Goal: Information Seeking & Learning: Learn about a topic

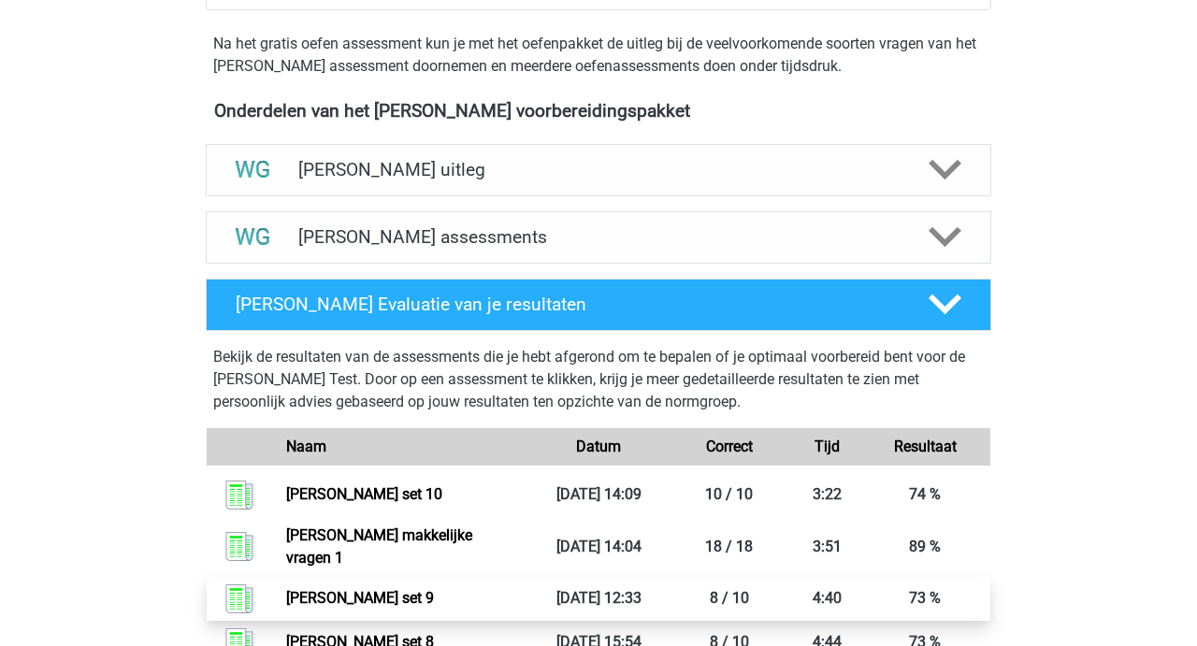
scroll to position [596, 0]
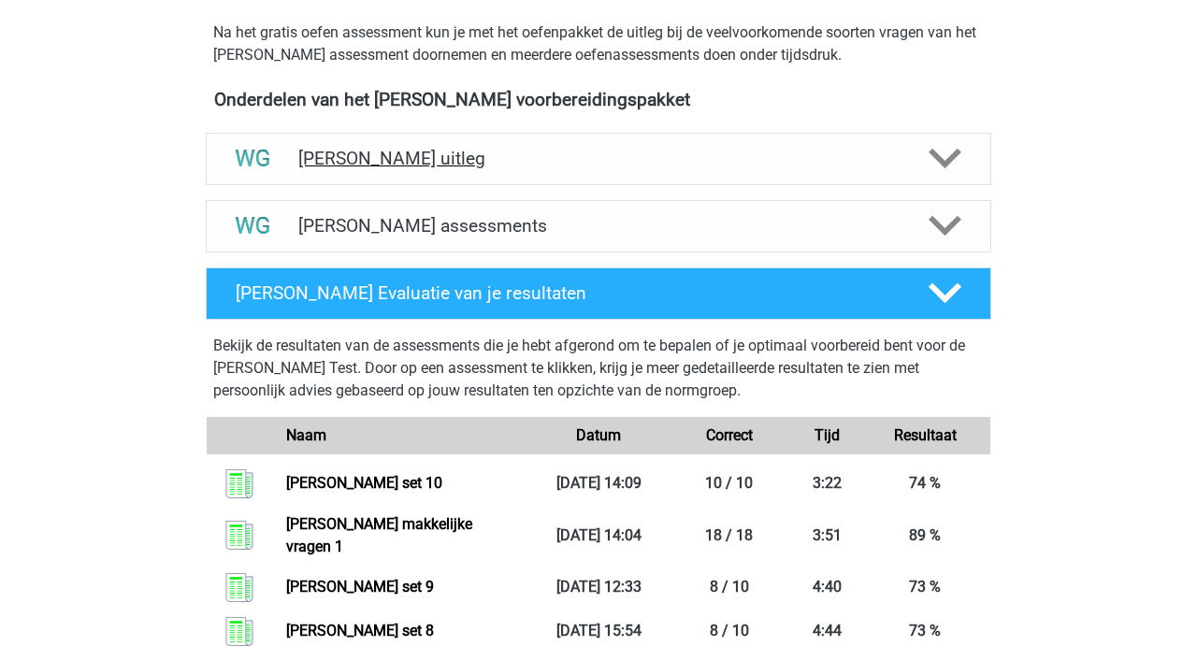
click at [385, 150] on h4 "Watson Glaser uitleg" at bounding box center [598, 159] width 600 height 22
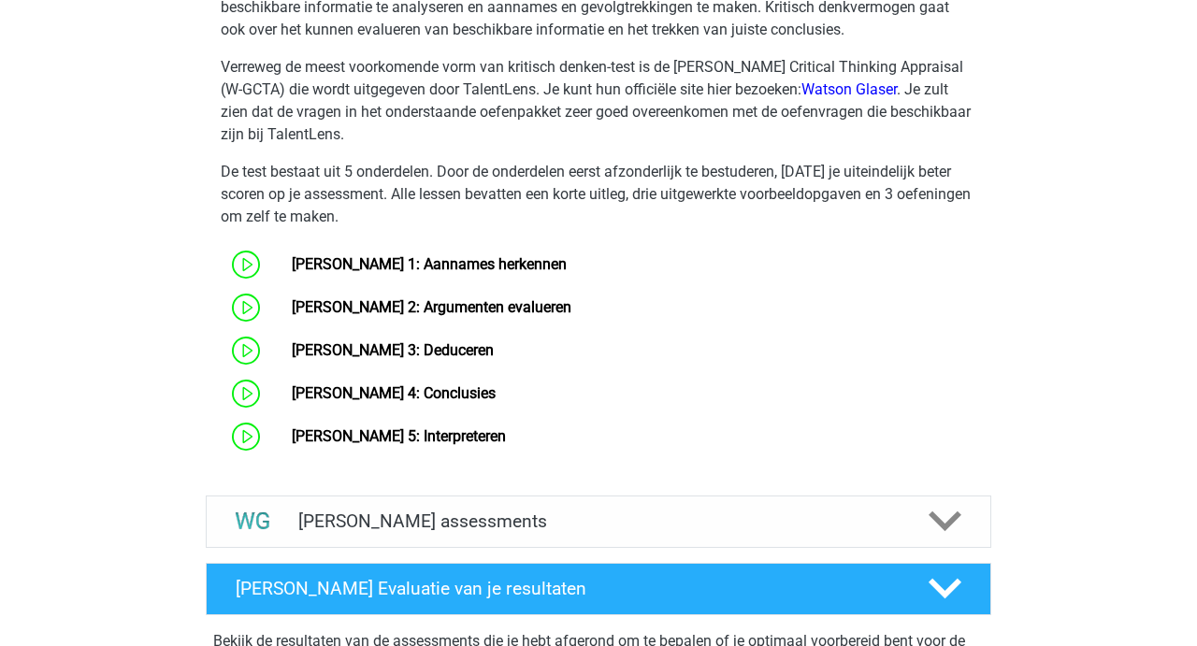
scroll to position [988, 0]
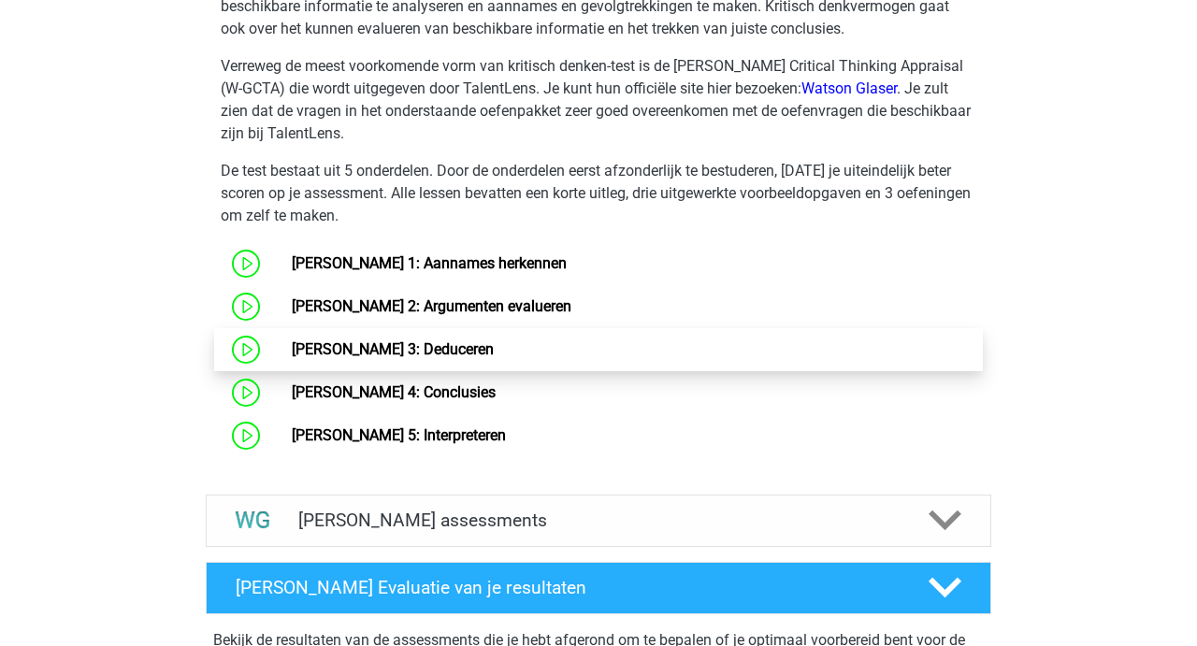
click at [404, 352] on link "Watson Glaser 3: Deduceren" at bounding box center [393, 349] width 202 height 18
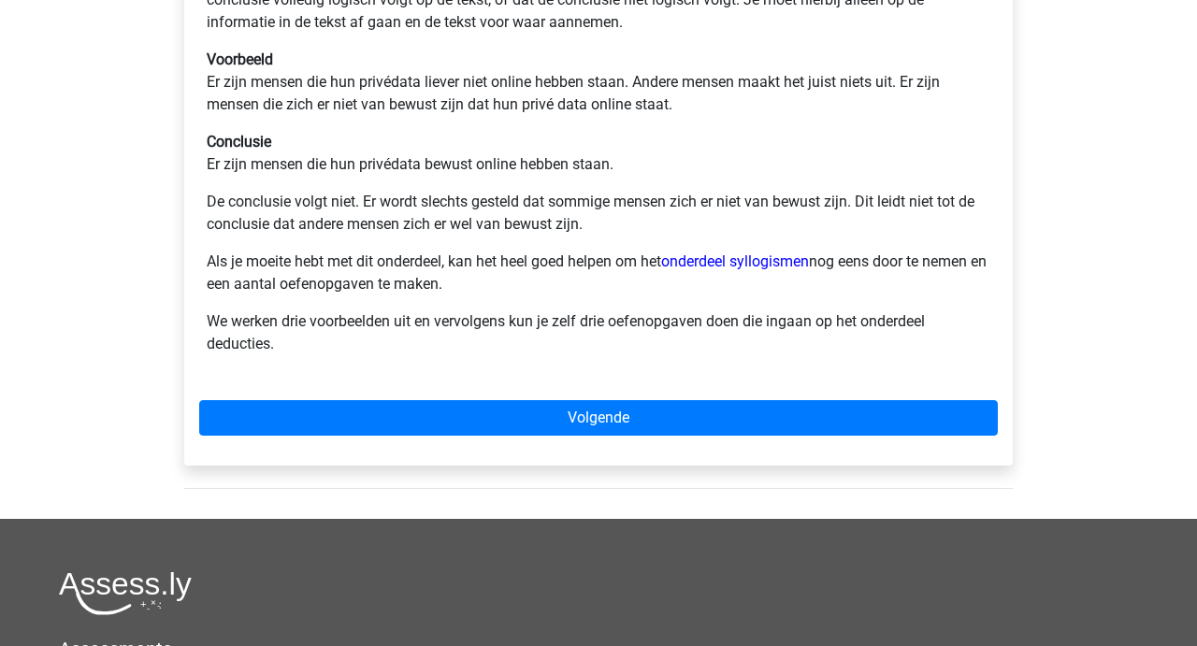
scroll to position [408, 0]
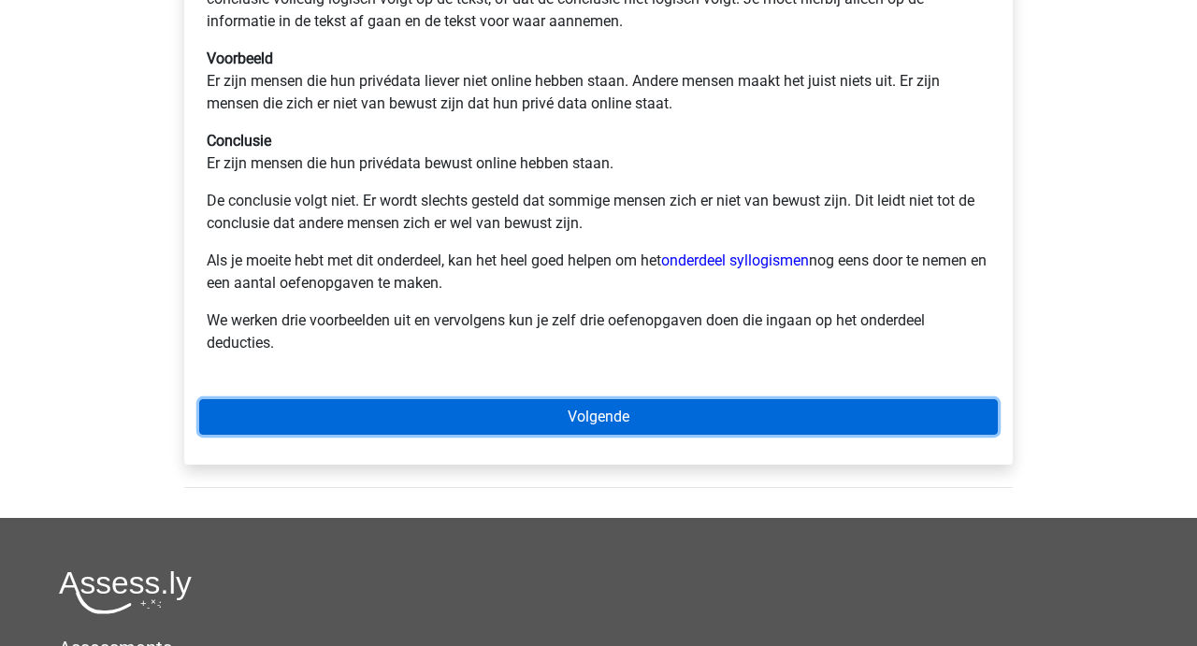
click at [597, 411] on link "Volgende" at bounding box center [598, 417] width 798 height 36
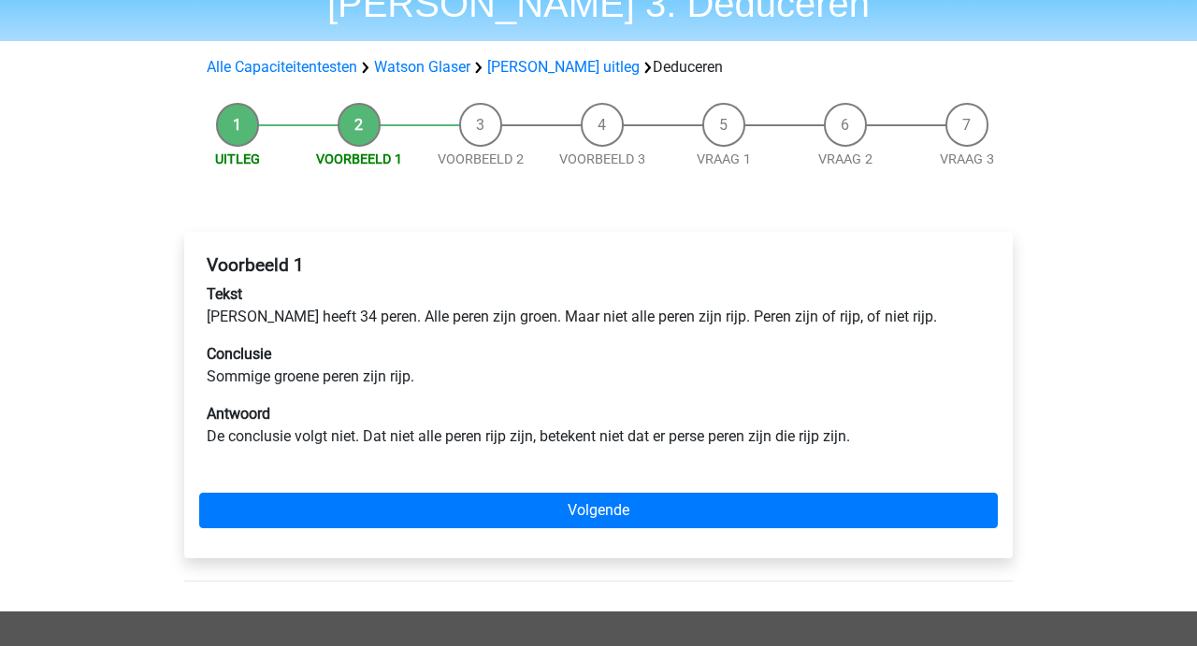
scroll to position [113, 0]
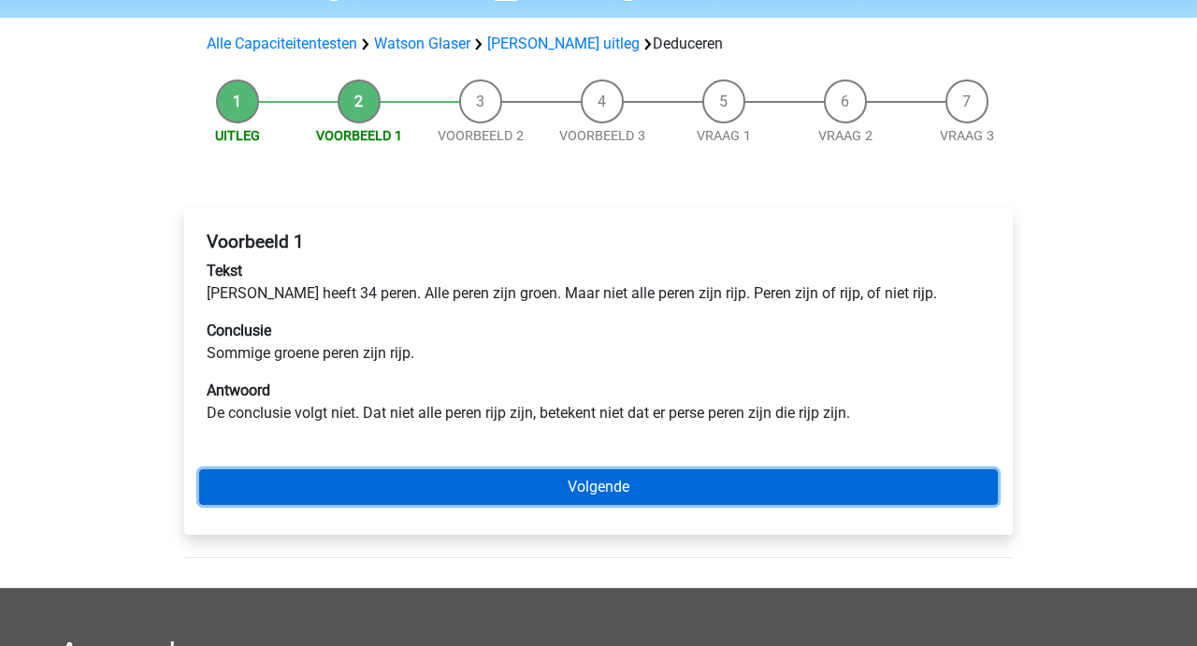
click at [584, 478] on link "Volgende" at bounding box center [598, 487] width 798 height 36
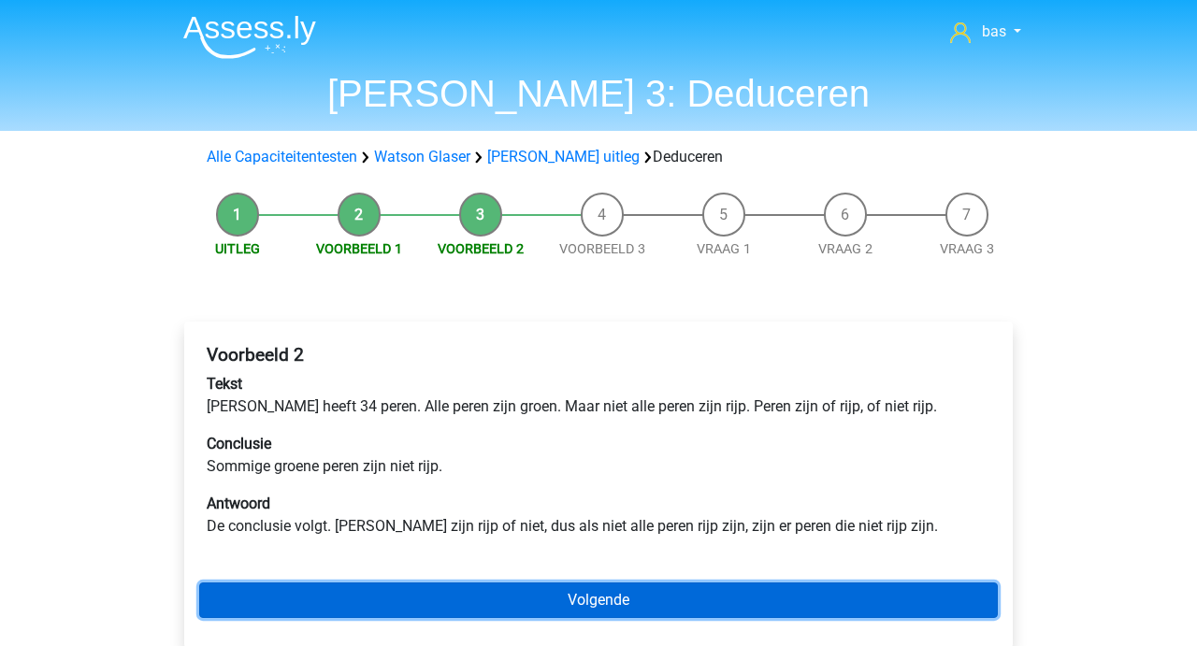
click at [576, 597] on link "Volgende" at bounding box center [598, 600] width 798 height 36
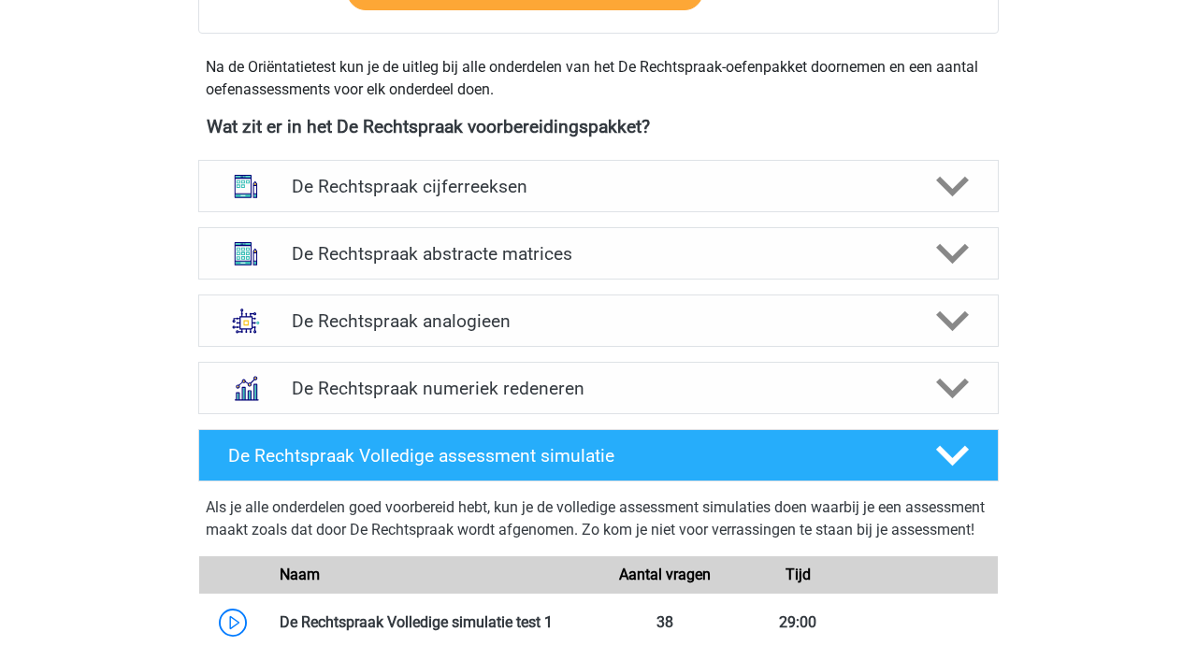
scroll to position [849, 0]
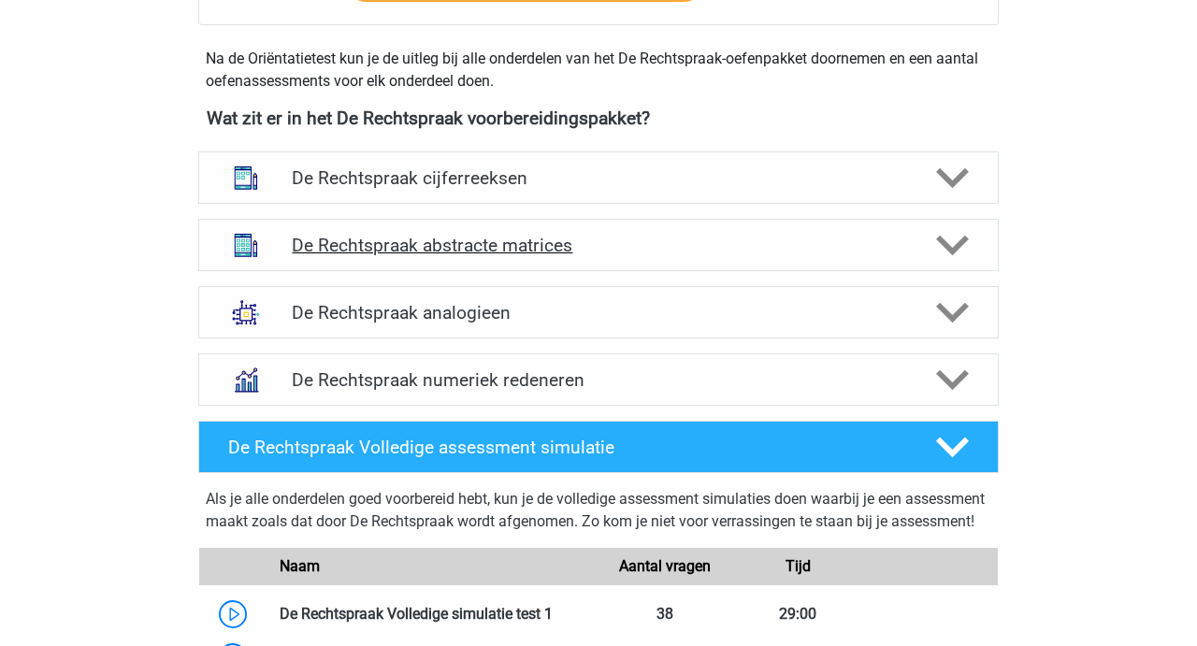
click at [964, 241] on polygon at bounding box center [952, 246] width 33 height 21
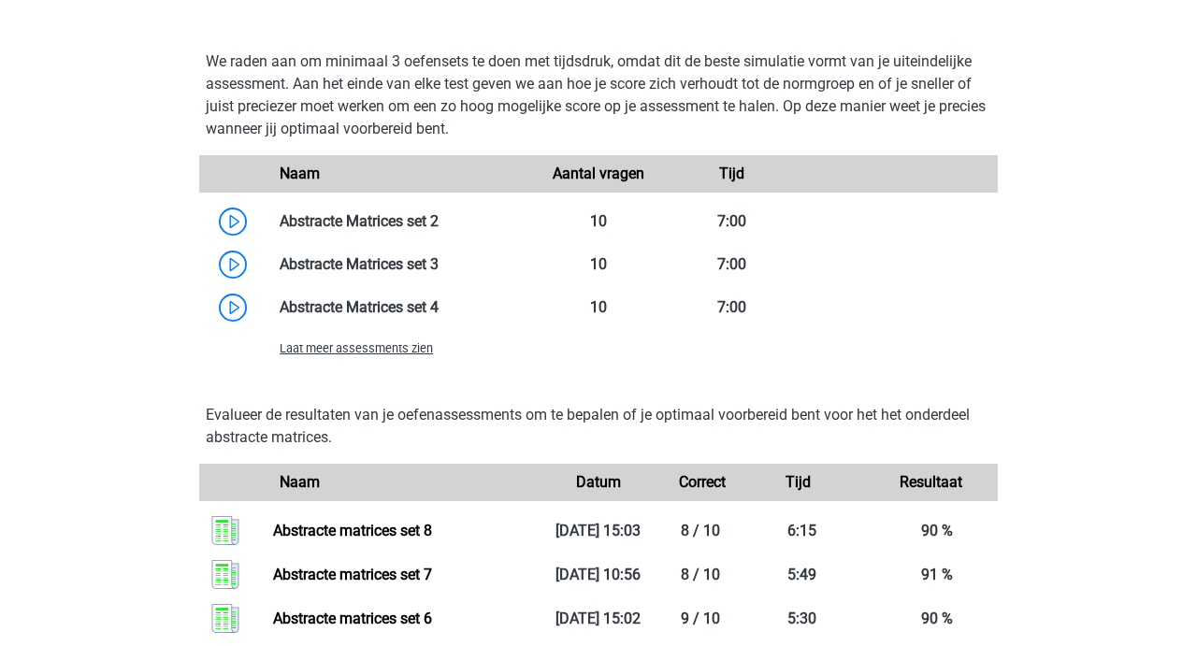
scroll to position [1611, 0]
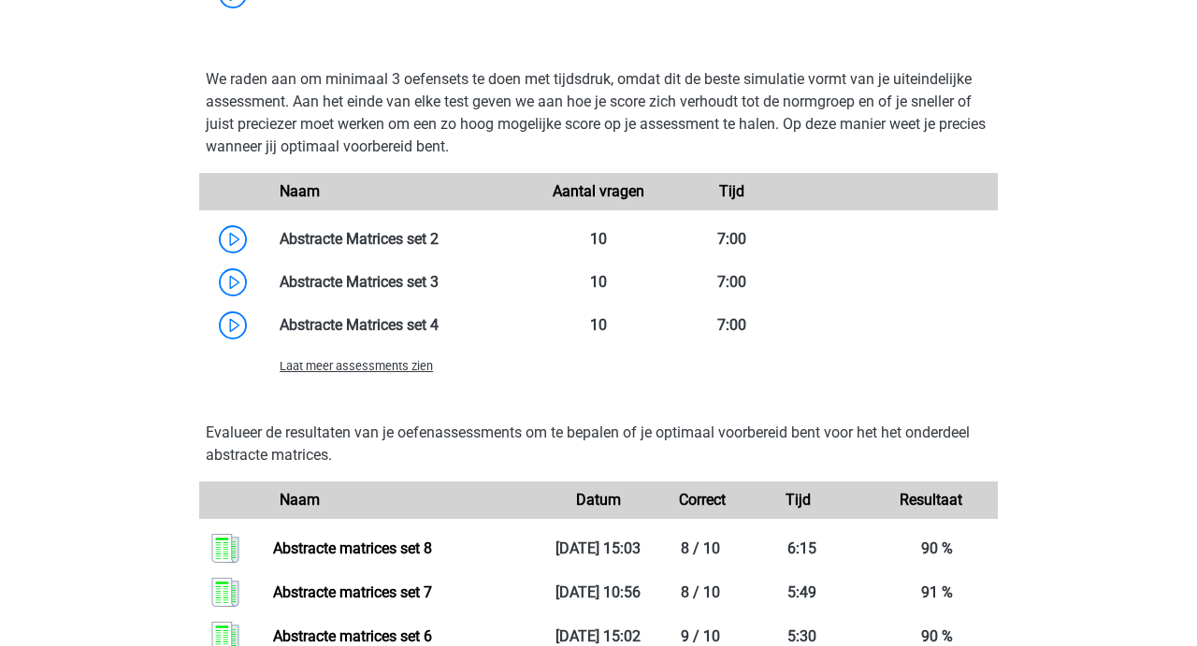
click at [363, 373] on span "Laat meer assessments zien" at bounding box center [356, 366] width 153 height 14
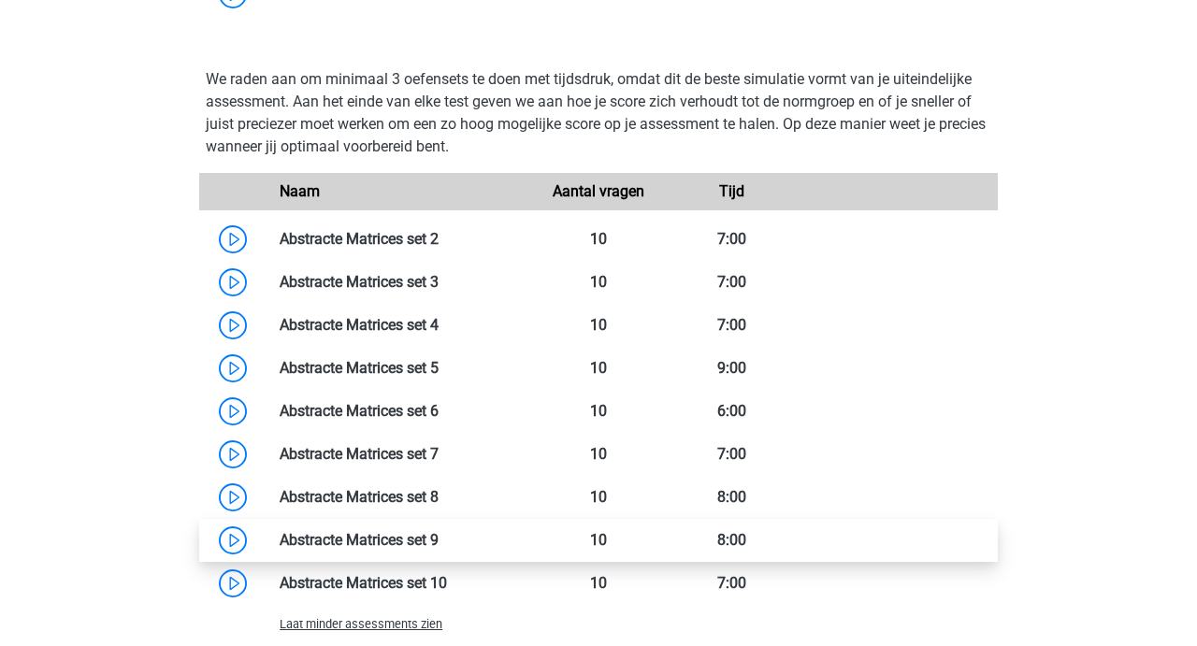
click at [438, 536] on link at bounding box center [438, 540] width 0 height 18
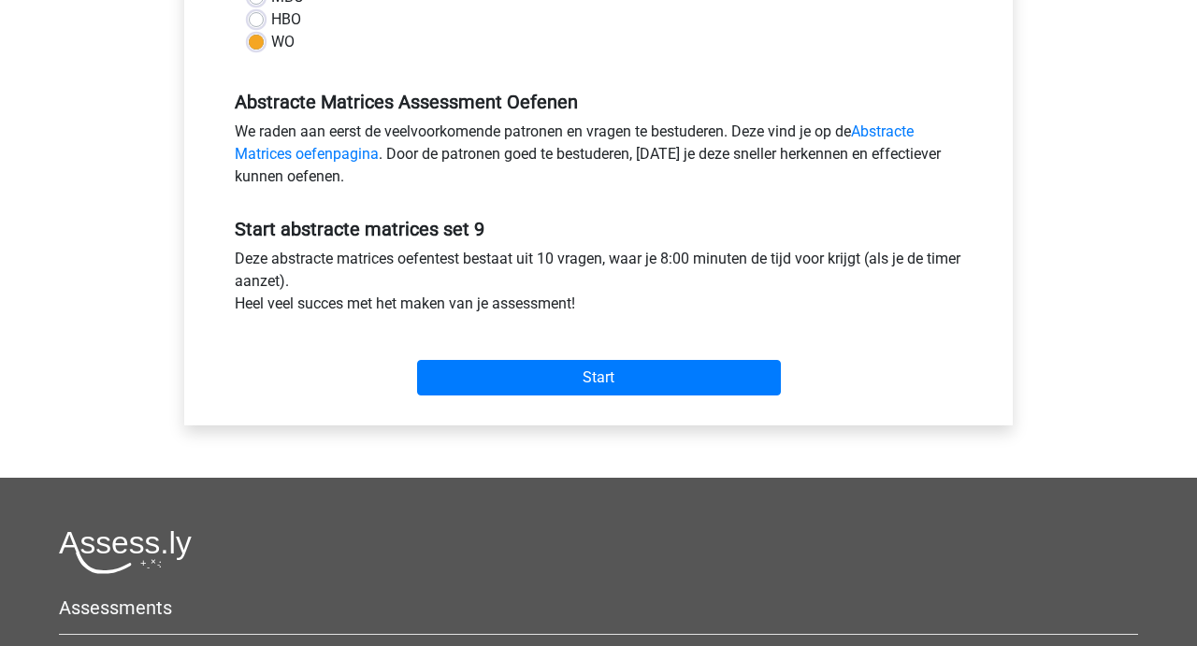
scroll to position [521, 0]
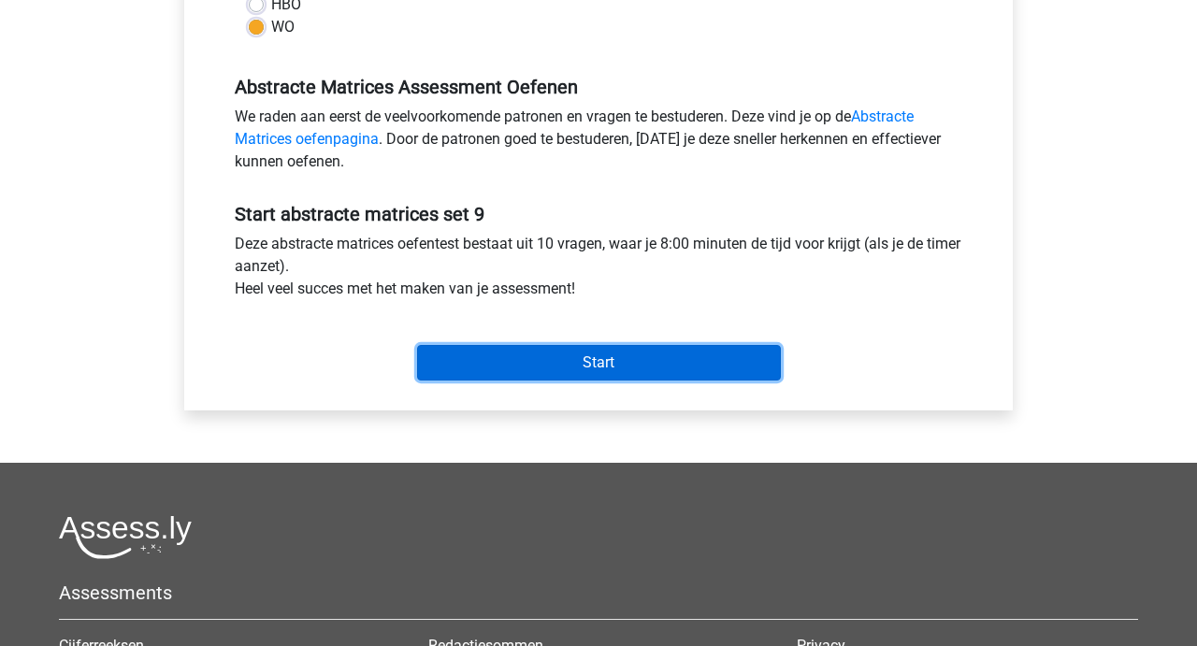
click at [621, 366] on input "Start" at bounding box center [599, 363] width 364 height 36
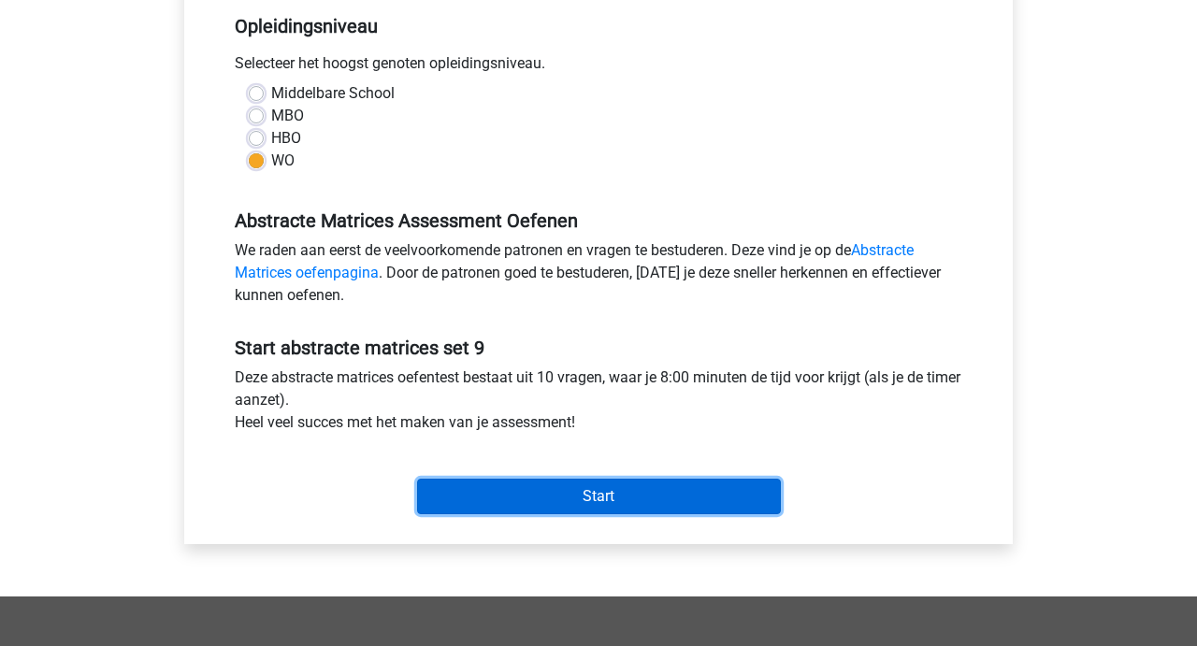
scroll to position [381, 0]
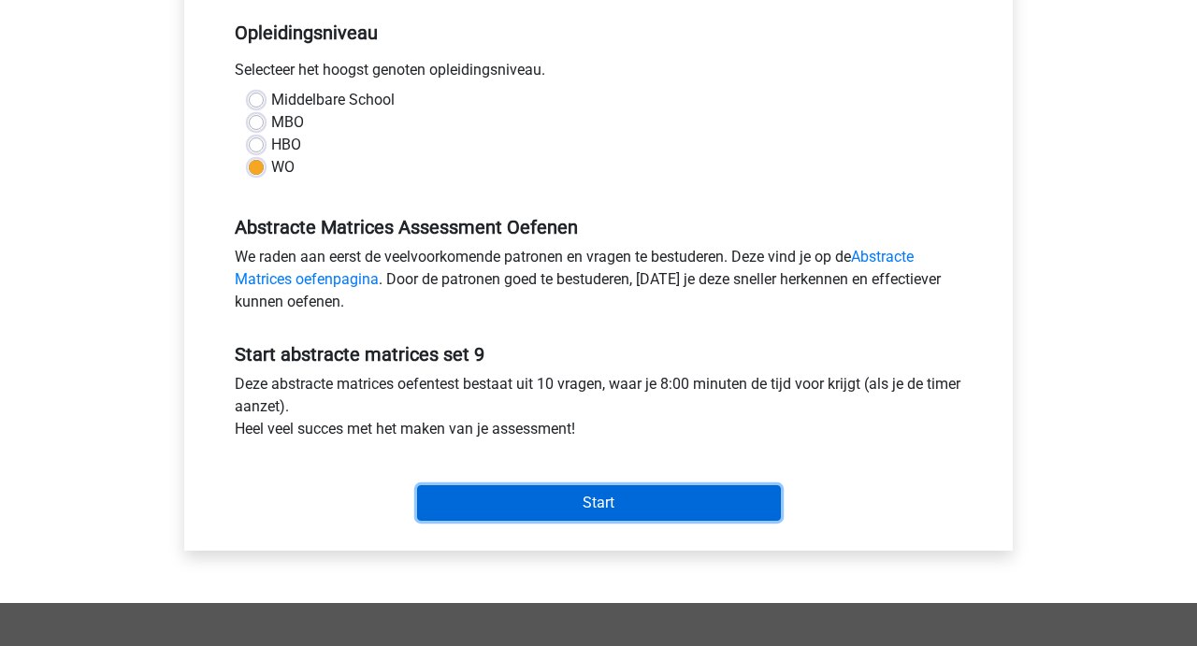
click at [553, 510] on input "Start" at bounding box center [599, 503] width 364 height 36
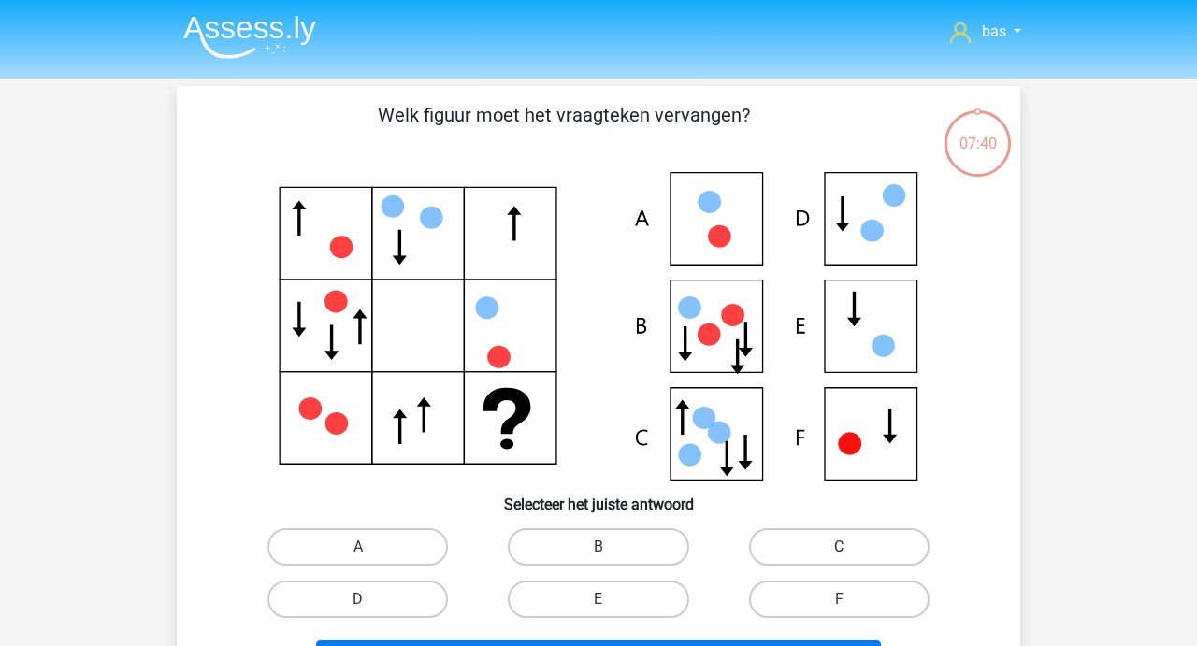
click at [835, 544] on label "C" at bounding box center [839, 546] width 180 height 37
click at [839, 547] on input "C" at bounding box center [845, 553] width 12 height 12
radio input "true"
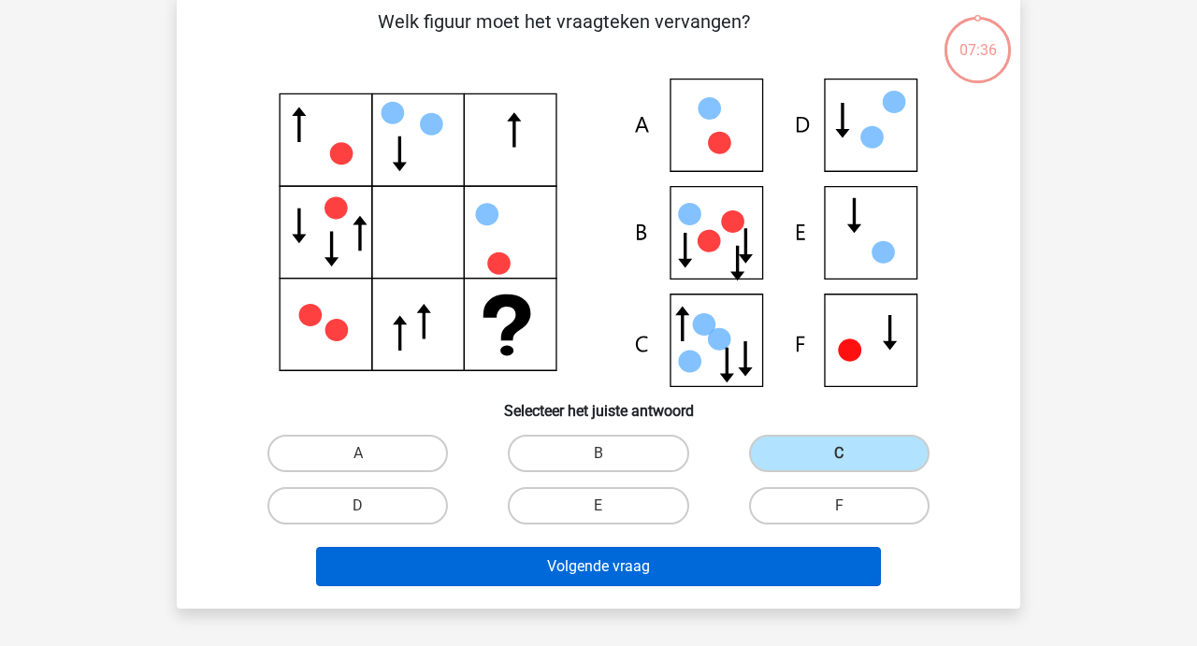
scroll to position [85, 0]
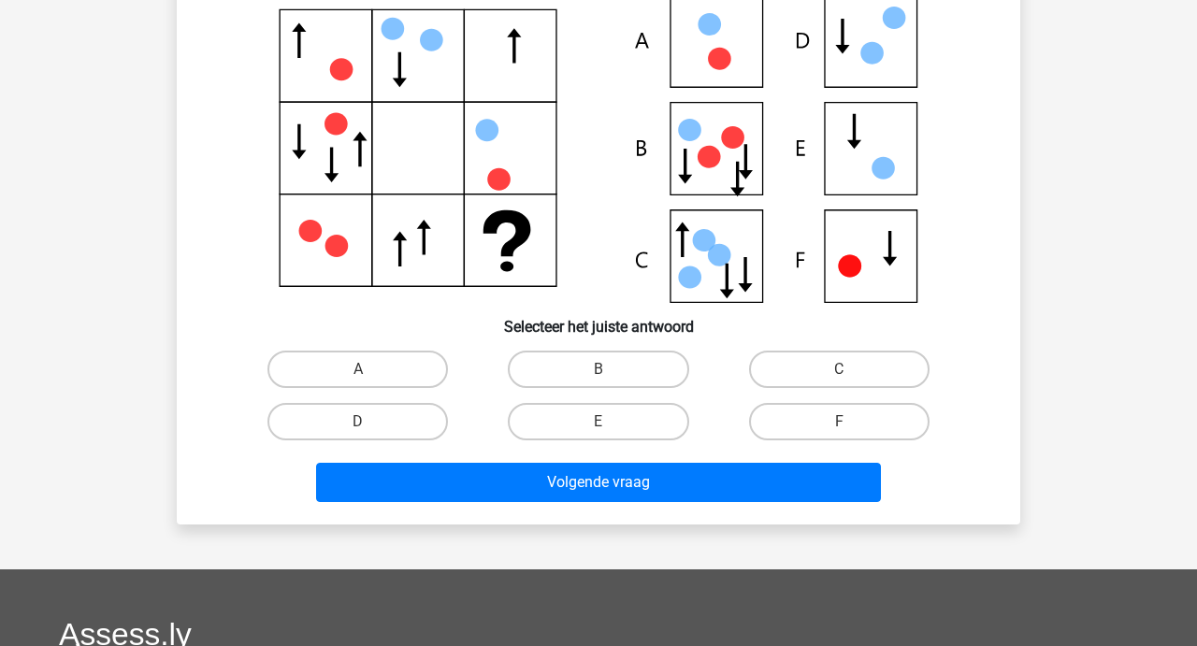
scroll to position [205, 0]
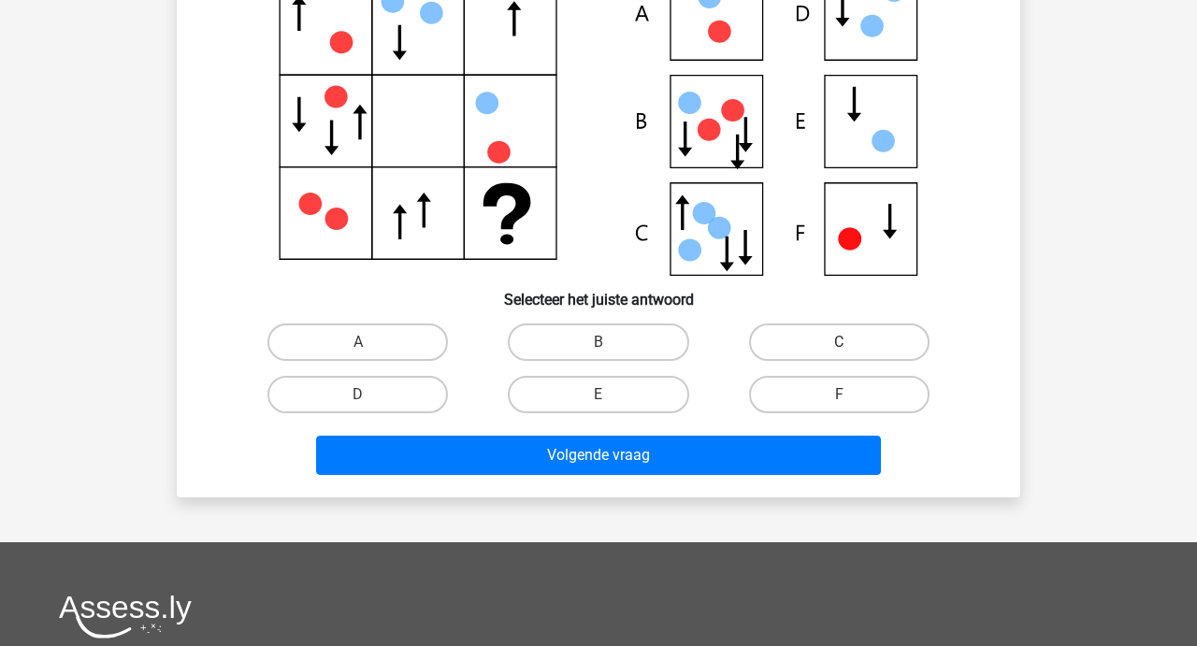
click at [837, 336] on label "C" at bounding box center [839, 341] width 180 height 37
click at [839, 342] on input "C" at bounding box center [845, 348] width 12 height 12
radio input "true"
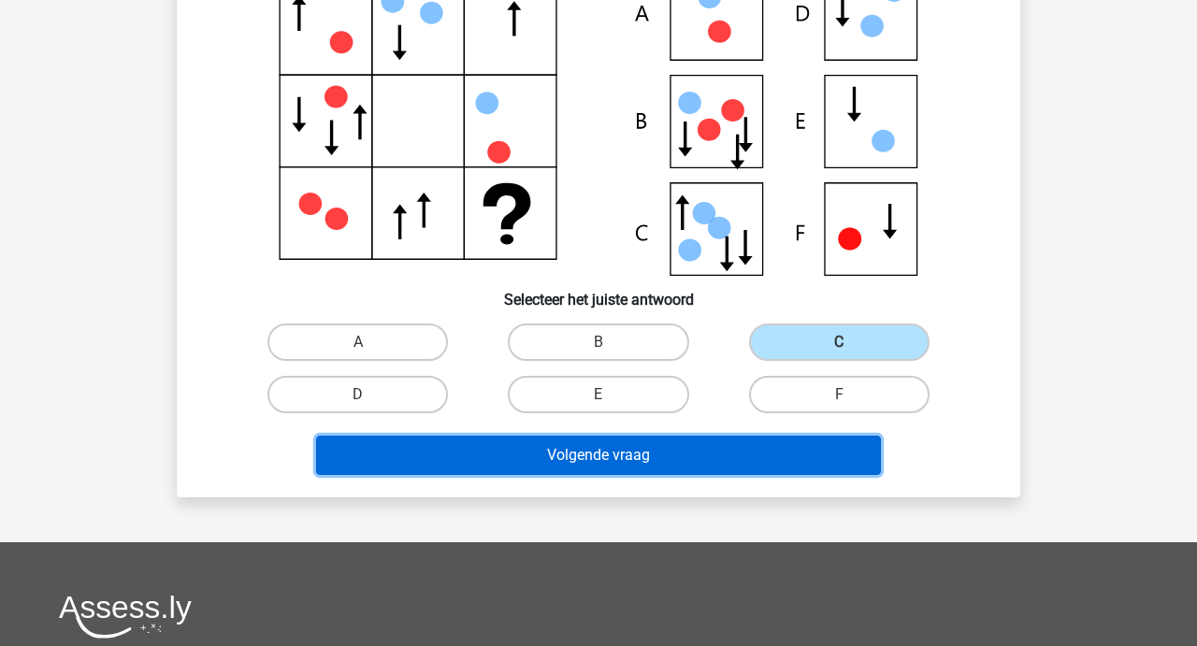
click at [582, 458] on button "Volgende vraag" at bounding box center [599, 455] width 566 height 39
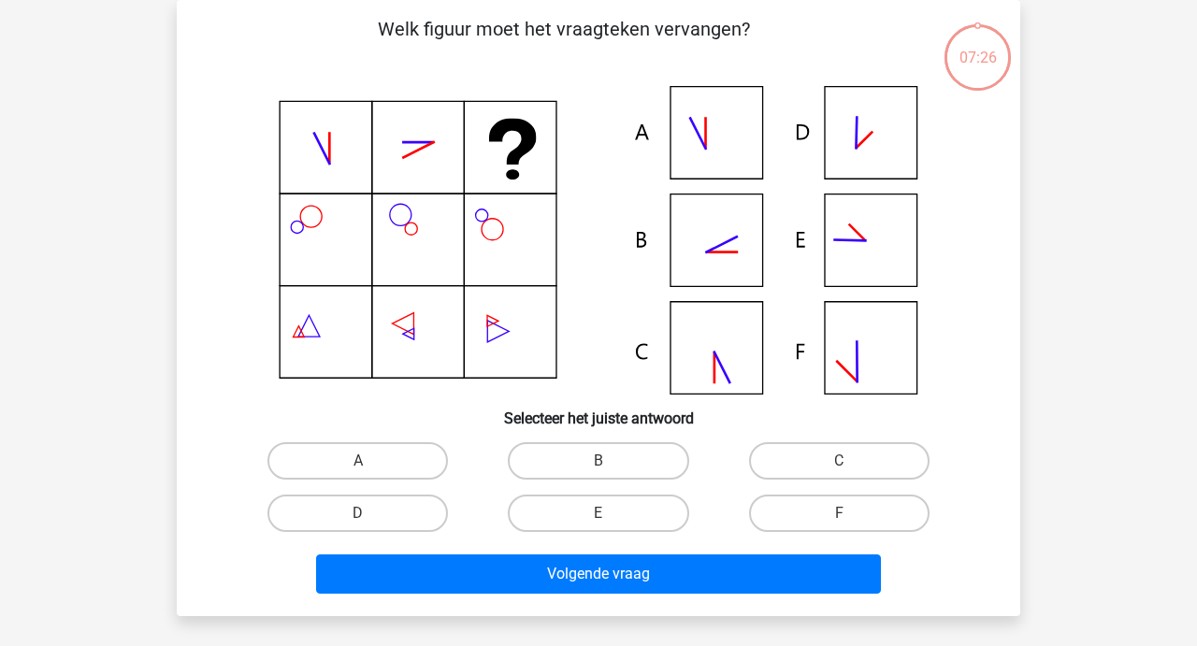
scroll to position [86, 0]
click at [594, 460] on label "B" at bounding box center [598, 460] width 180 height 37
click at [598, 461] on input "B" at bounding box center [604, 467] width 12 height 12
radio input "true"
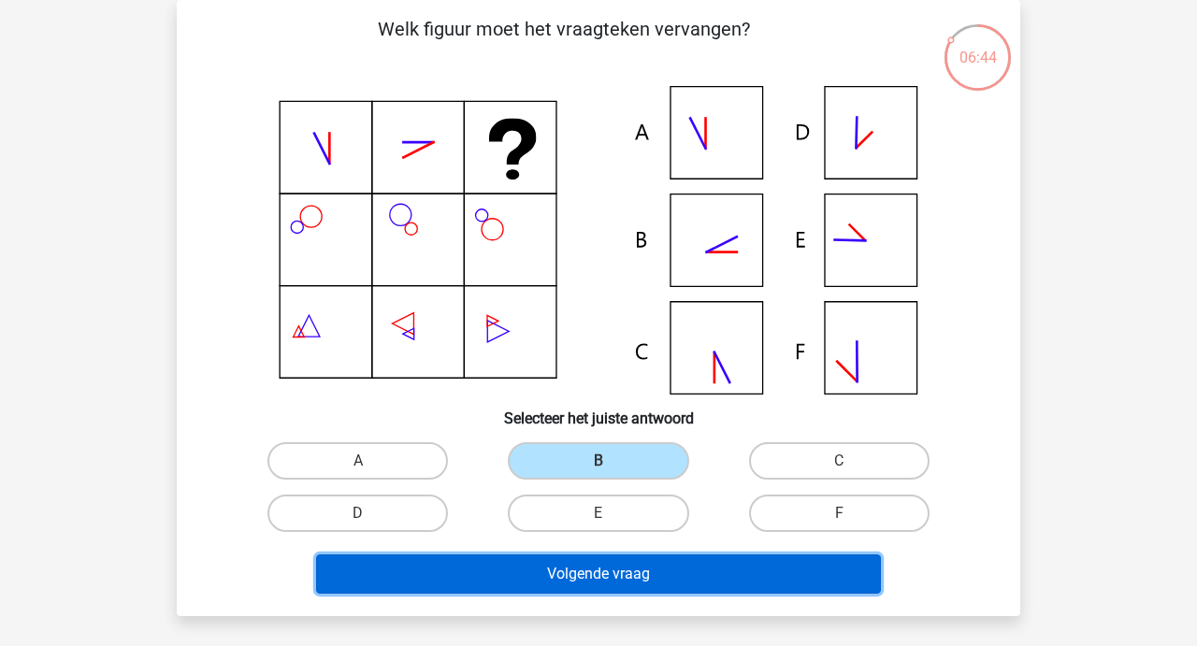
click at [581, 578] on button "Volgende vraag" at bounding box center [599, 573] width 566 height 39
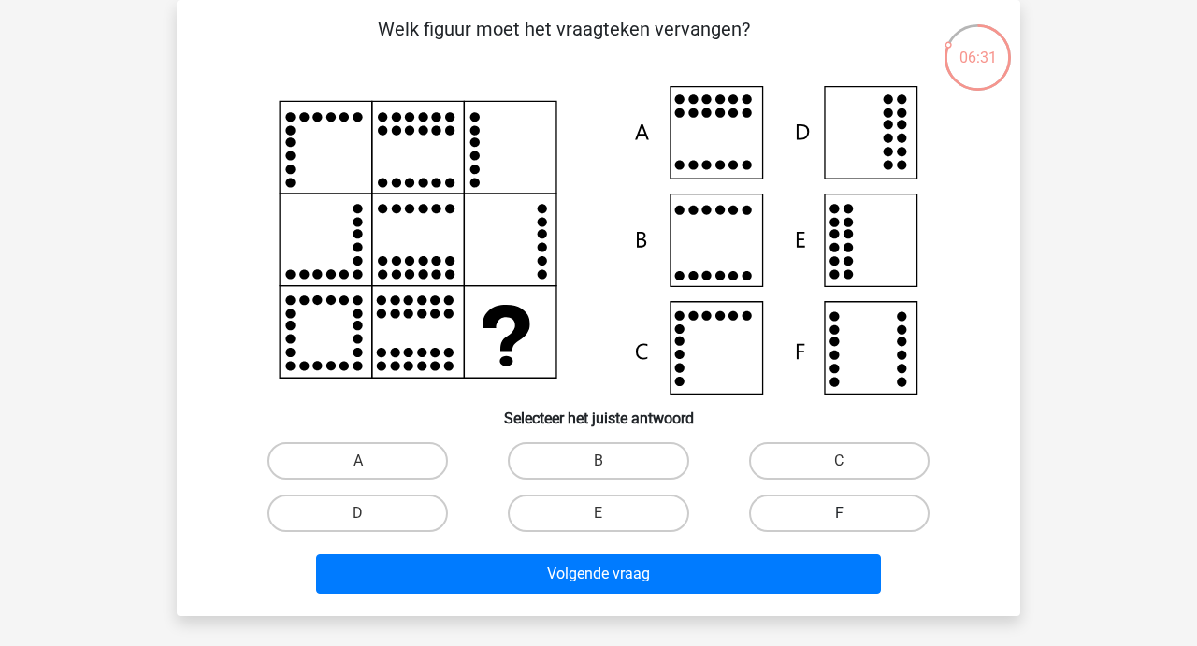
click at [825, 504] on label "F" at bounding box center [839, 513] width 180 height 37
click at [839, 513] on input "F" at bounding box center [845, 519] width 12 height 12
radio input "true"
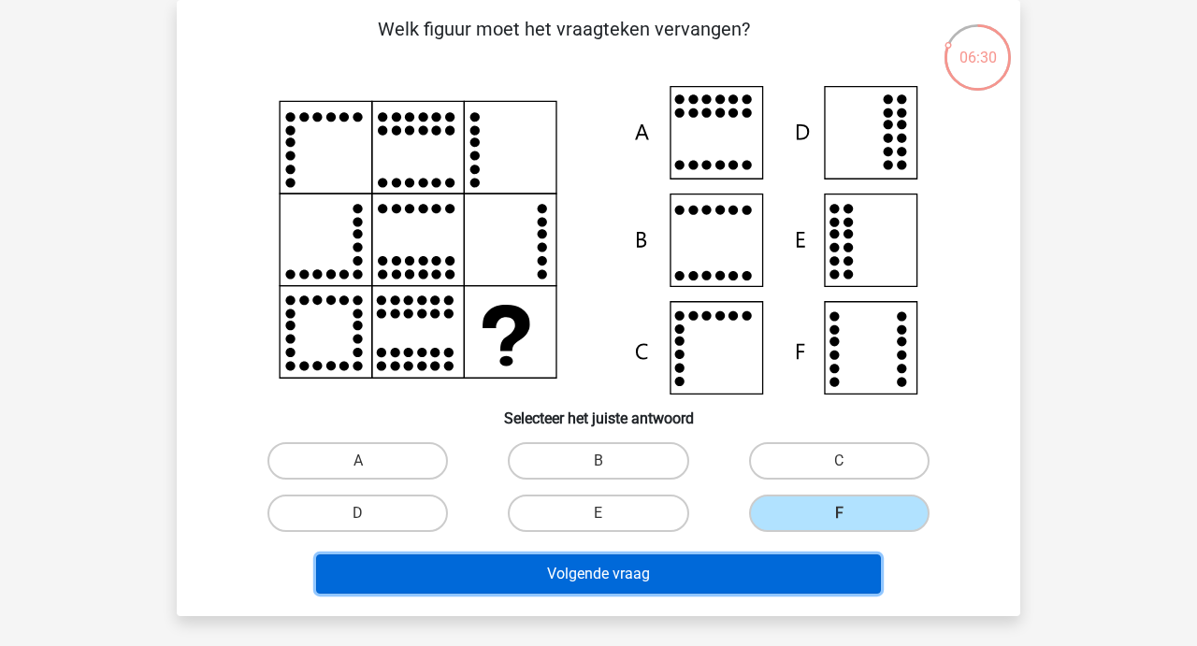
click at [623, 571] on button "Volgende vraag" at bounding box center [599, 573] width 566 height 39
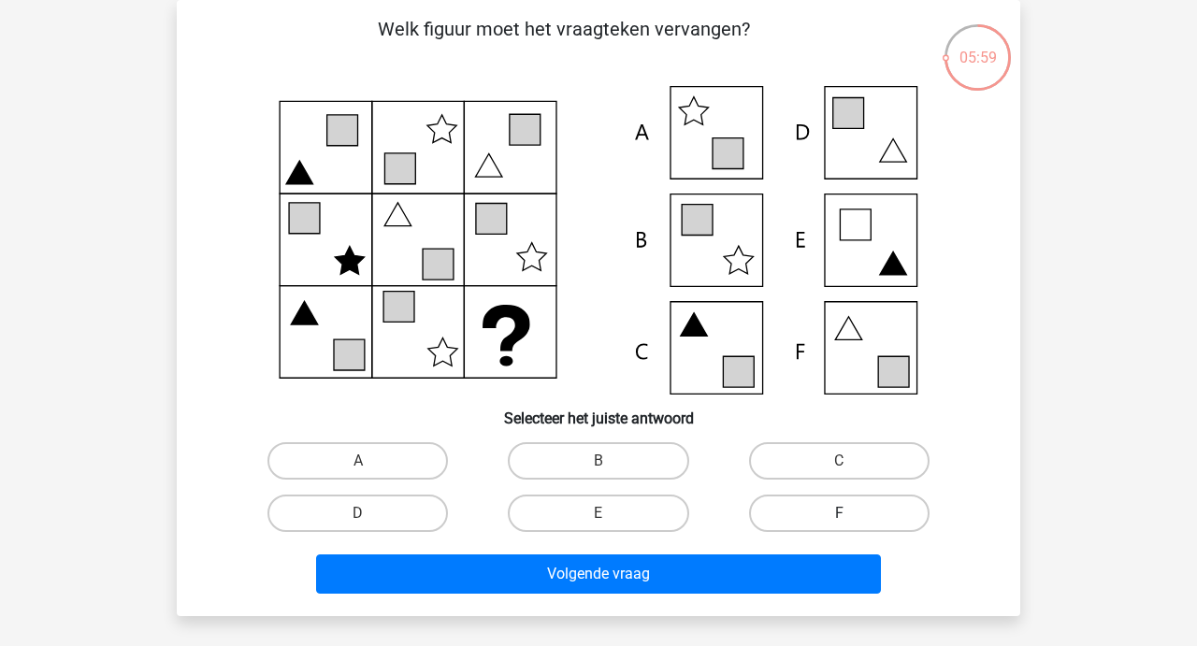
click at [847, 507] on label "F" at bounding box center [839, 513] width 180 height 37
click at [847, 513] on input "F" at bounding box center [845, 519] width 12 height 12
radio input "true"
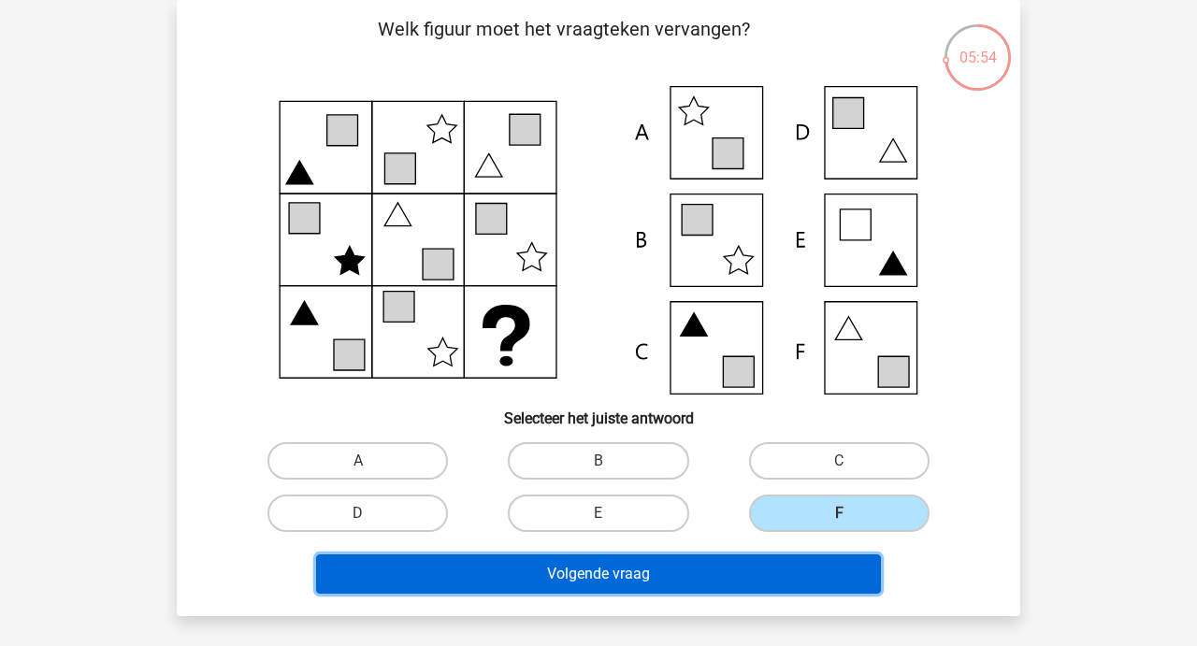
click at [585, 574] on button "Volgende vraag" at bounding box center [599, 573] width 566 height 39
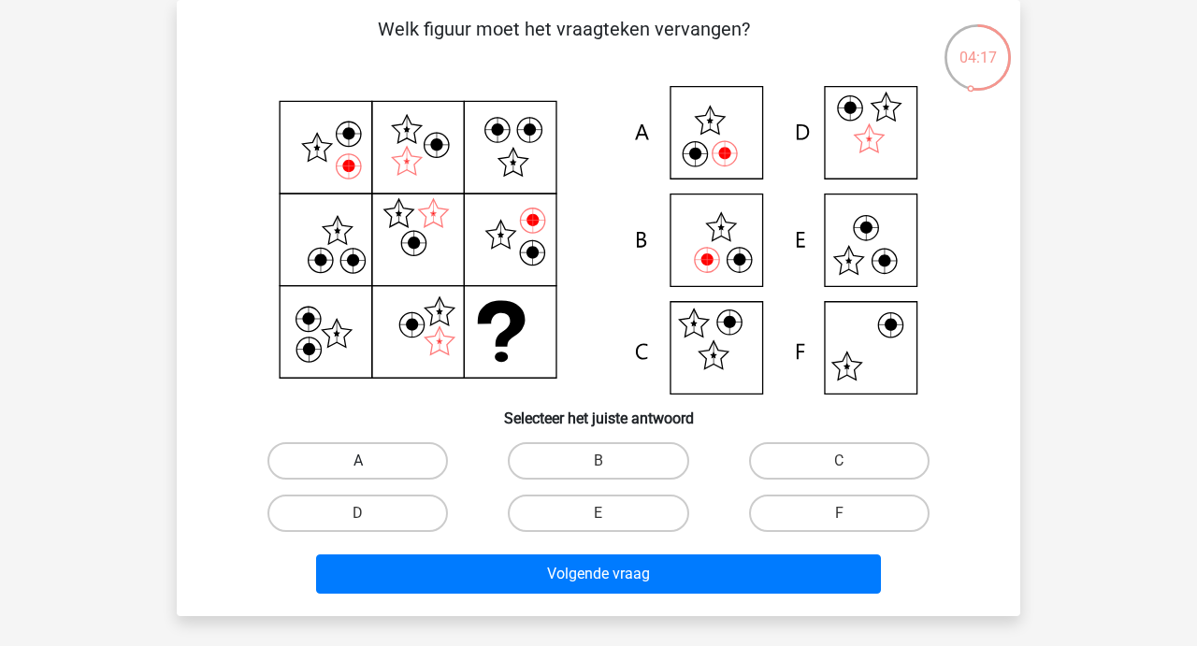
click at [379, 446] on label "A" at bounding box center [357, 460] width 180 height 37
click at [370, 461] on input "A" at bounding box center [364, 467] width 12 height 12
radio input "true"
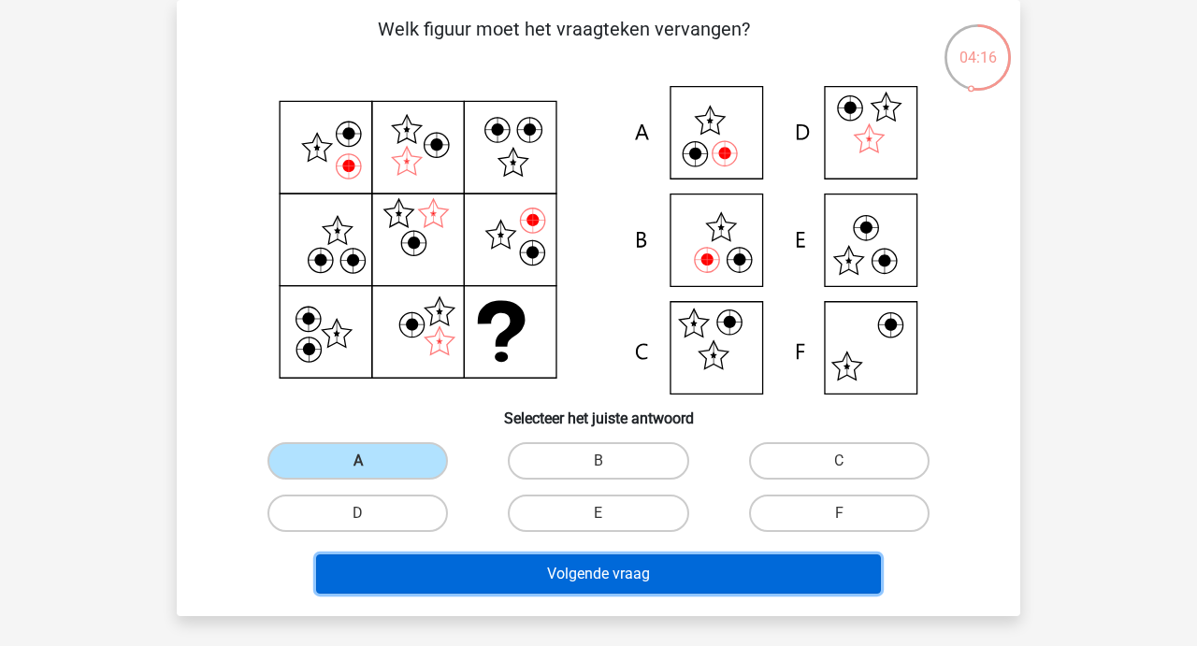
click at [570, 574] on button "Volgende vraag" at bounding box center [599, 573] width 566 height 39
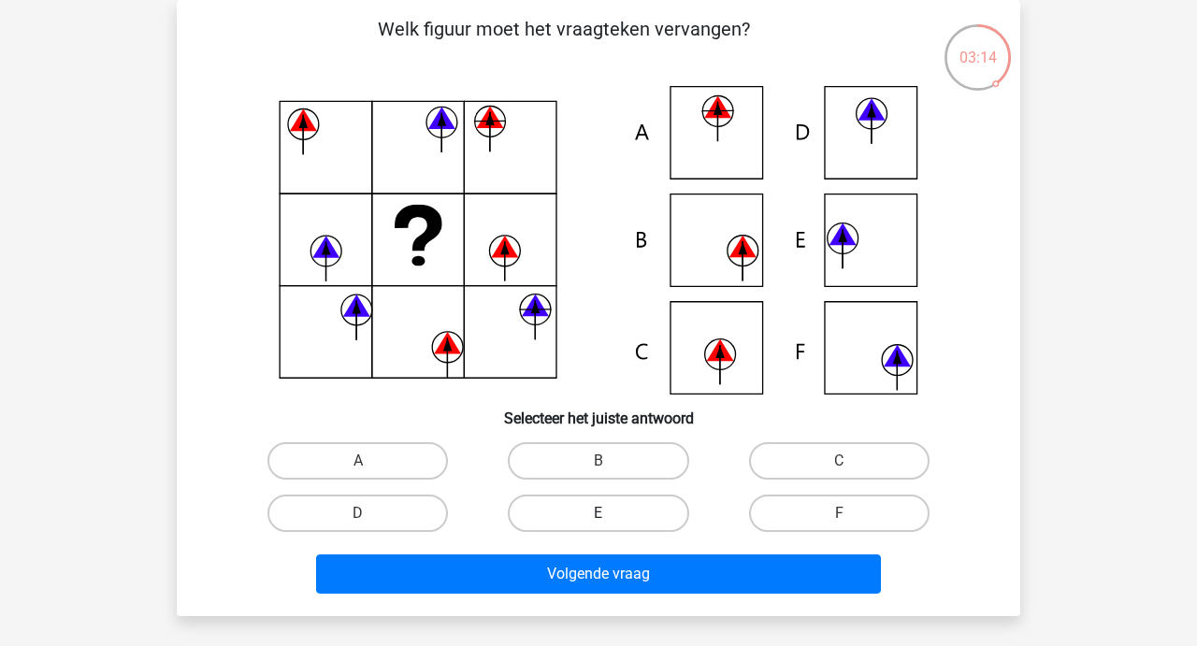
click at [596, 510] on label "E" at bounding box center [598, 513] width 180 height 37
click at [598, 513] on input "E" at bounding box center [604, 519] width 12 height 12
radio input "true"
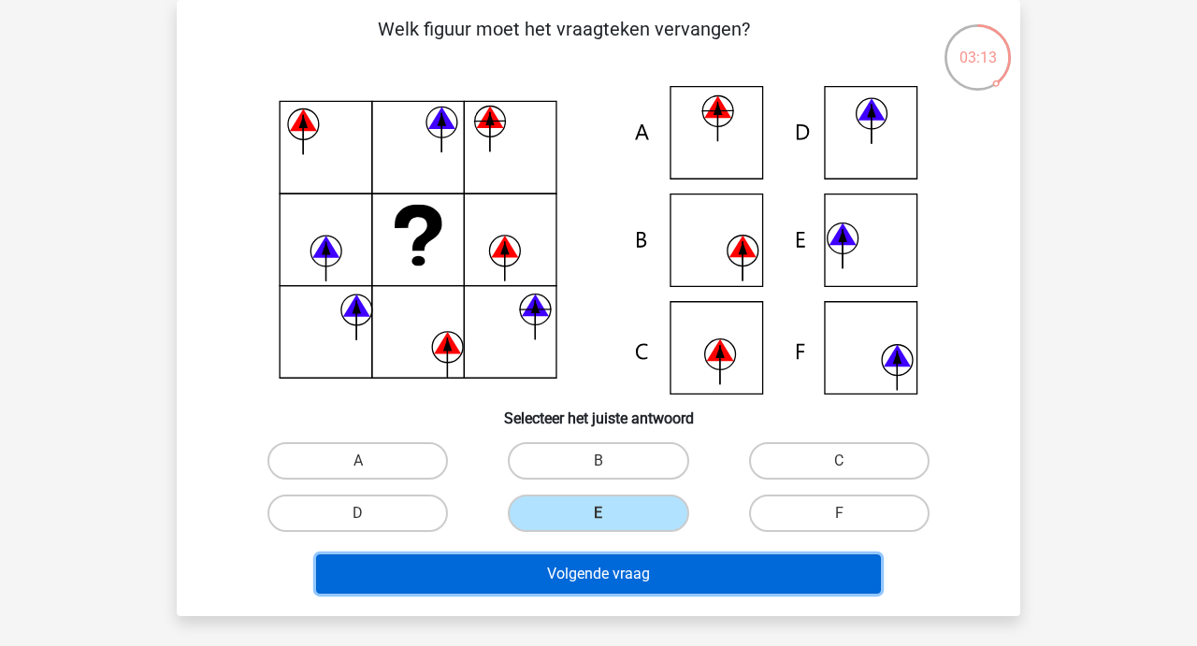
click at [580, 583] on button "Volgende vraag" at bounding box center [599, 573] width 566 height 39
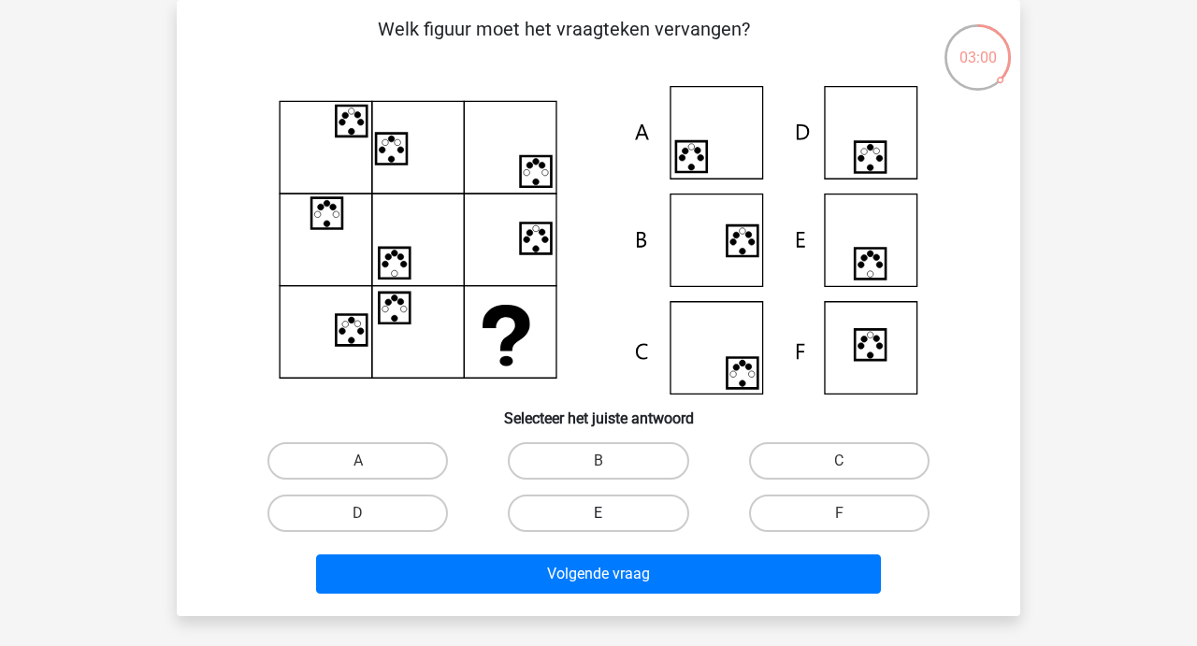
click at [596, 507] on label "E" at bounding box center [598, 513] width 180 height 37
click at [598, 513] on input "E" at bounding box center [604, 519] width 12 height 12
radio input "true"
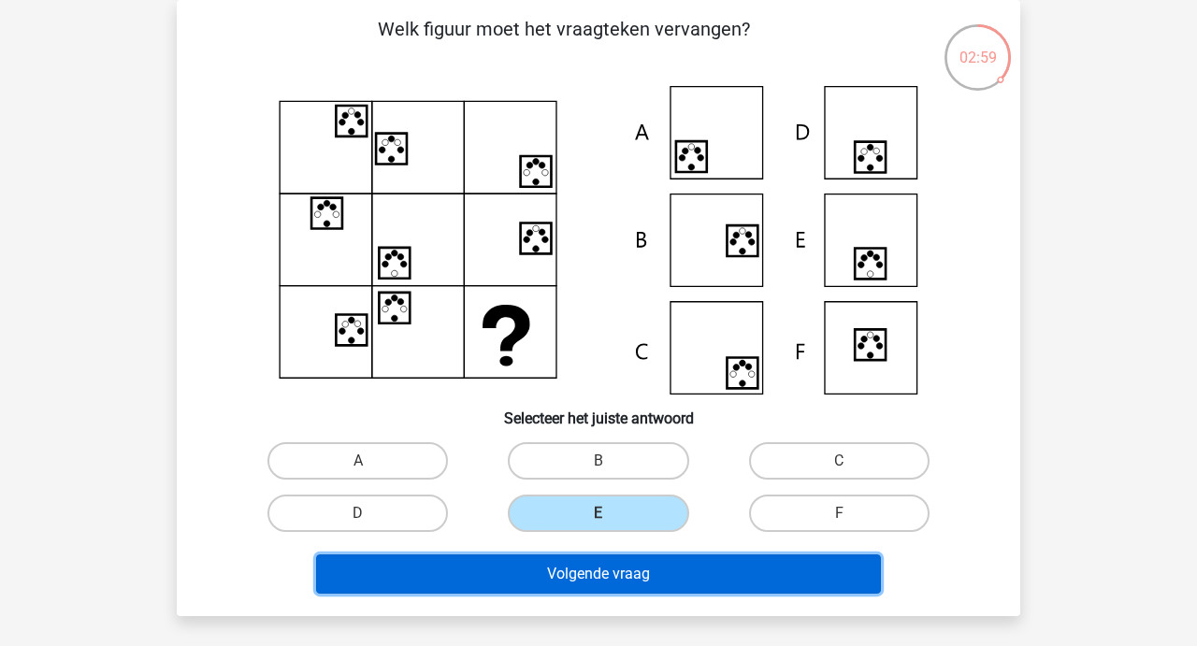
click at [589, 581] on button "Volgende vraag" at bounding box center [599, 573] width 566 height 39
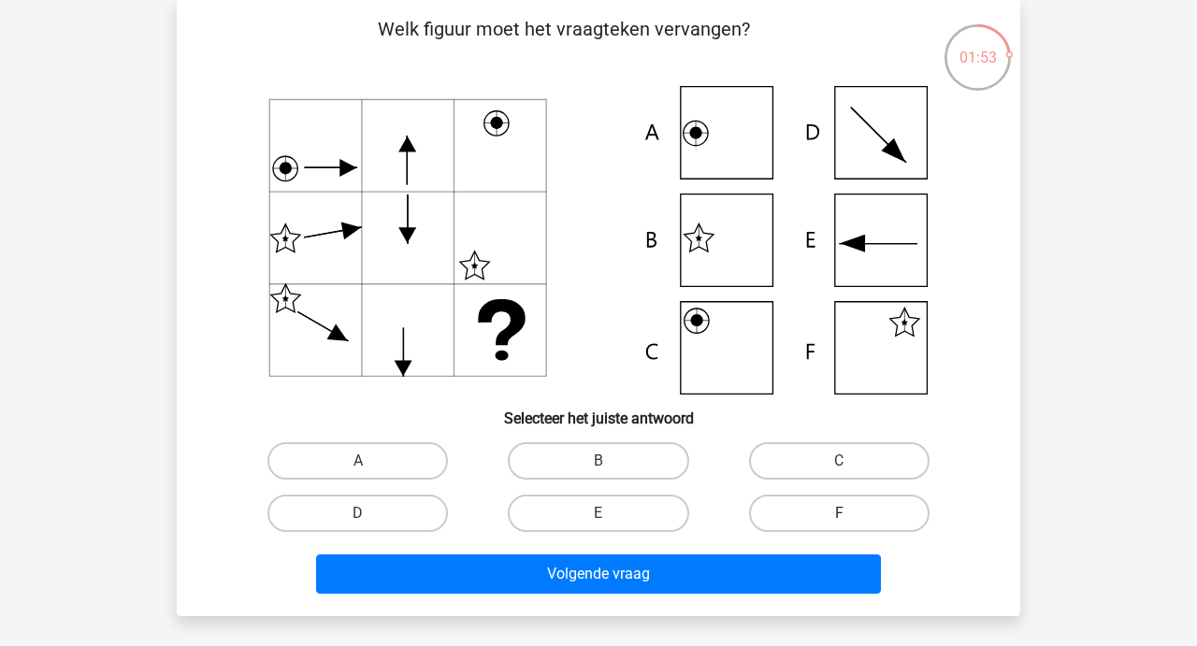
click at [837, 523] on label "F" at bounding box center [839, 513] width 180 height 37
click at [839, 523] on input "F" at bounding box center [845, 519] width 12 height 12
radio input "true"
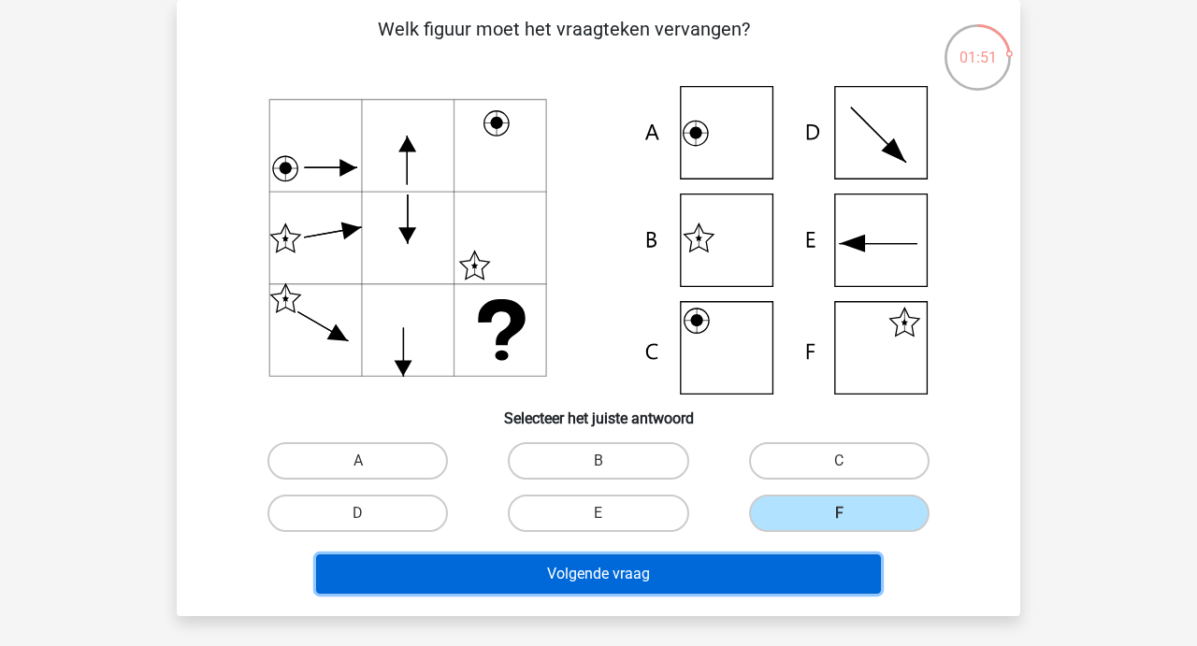
click at [598, 566] on button "Volgende vraag" at bounding box center [599, 573] width 566 height 39
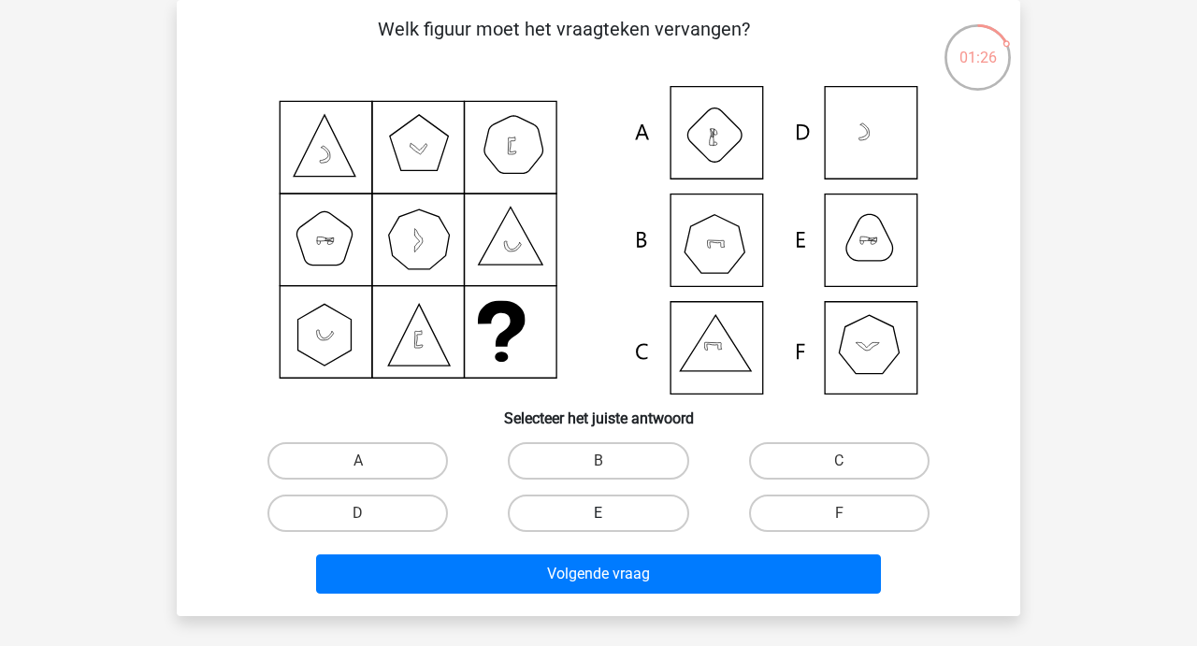
click at [588, 501] on label "E" at bounding box center [598, 513] width 180 height 37
click at [598, 513] on input "E" at bounding box center [604, 519] width 12 height 12
radio input "true"
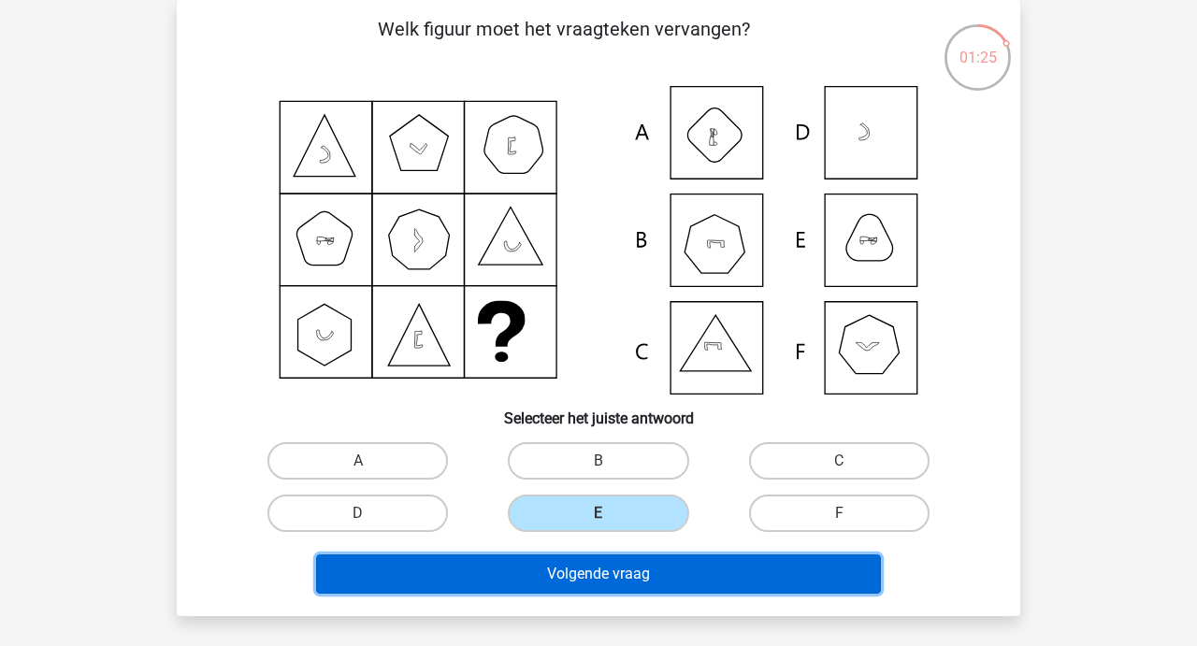
click at [613, 582] on button "Volgende vraag" at bounding box center [599, 573] width 566 height 39
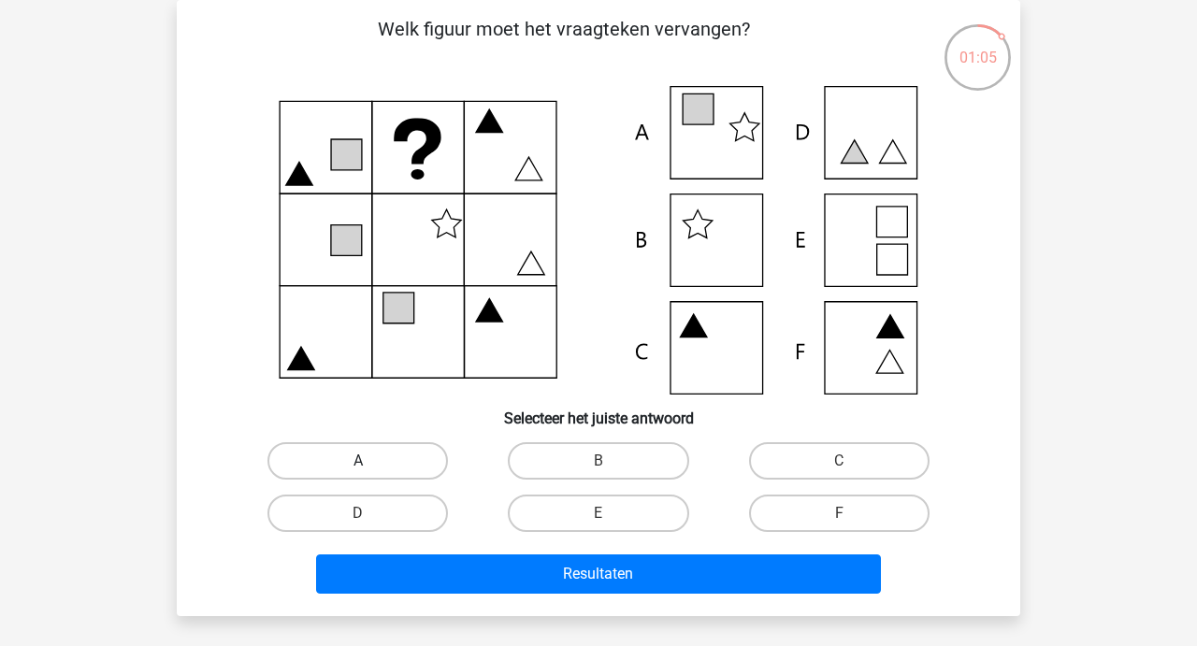
click at [351, 449] on label "A" at bounding box center [357, 460] width 180 height 37
click at [358, 461] on input "A" at bounding box center [364, 467] width 12 height 12
radio input "true"
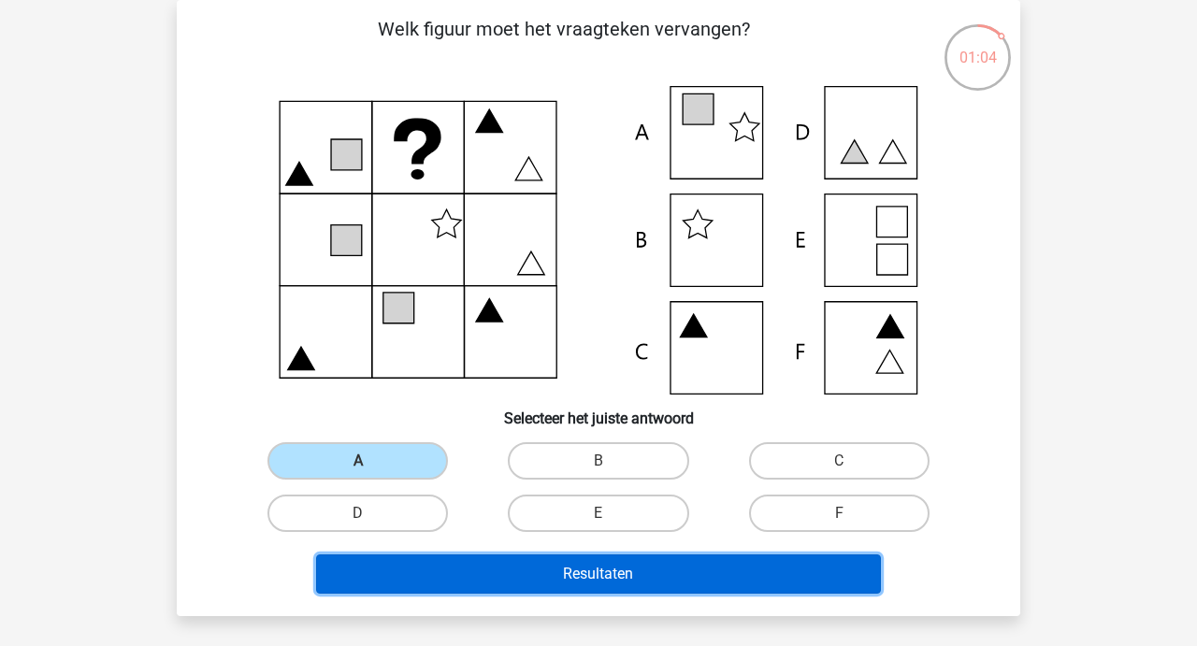
click at [572, 585] on button "Resultaten" at bounding box center [599, 573] width 566 height 39
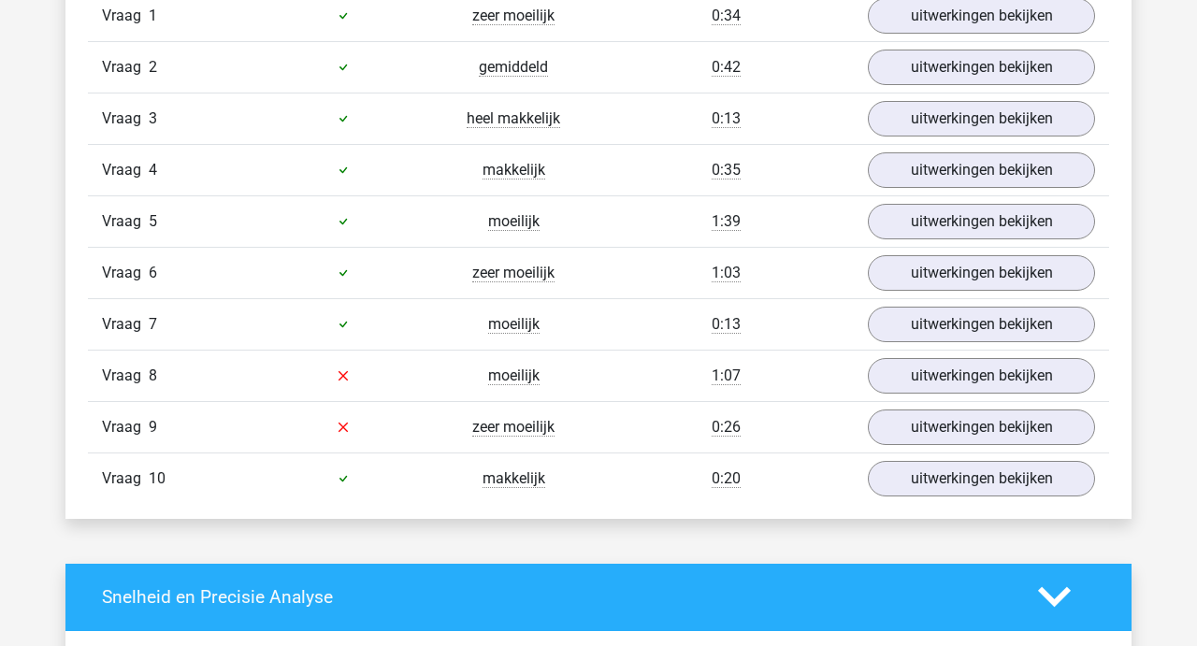
scroll to position [1251, 0]
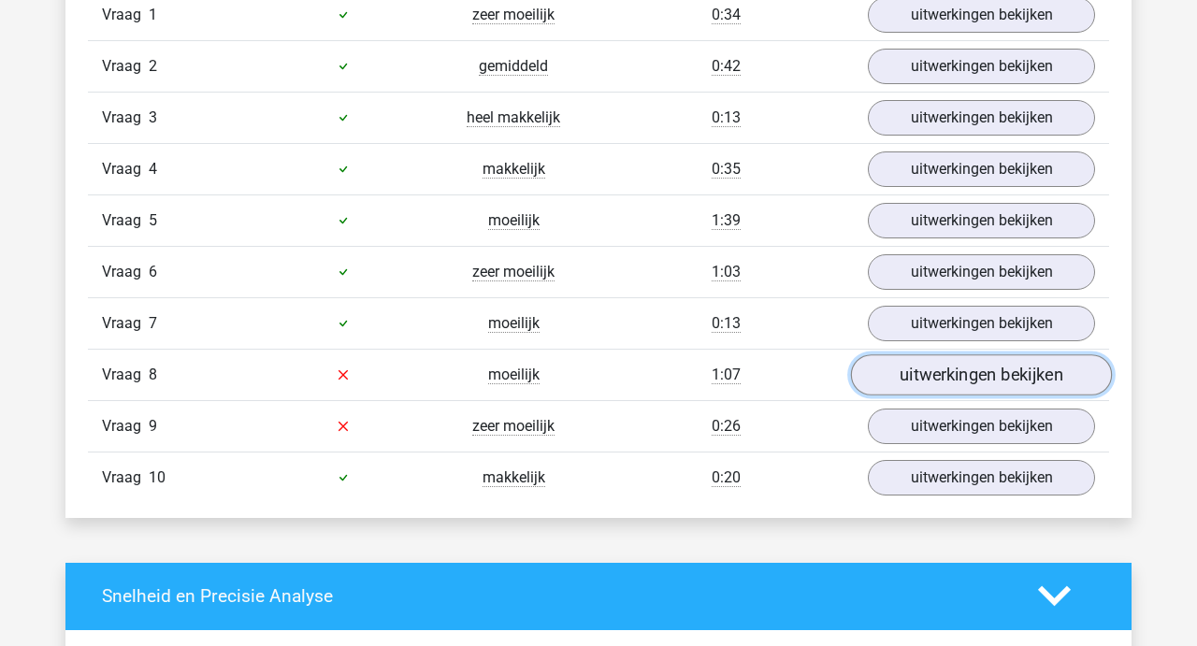
click at [1011, 366] on link "uitwerkingen bekijken" at bounding box center [981, 374] width 261 height 41
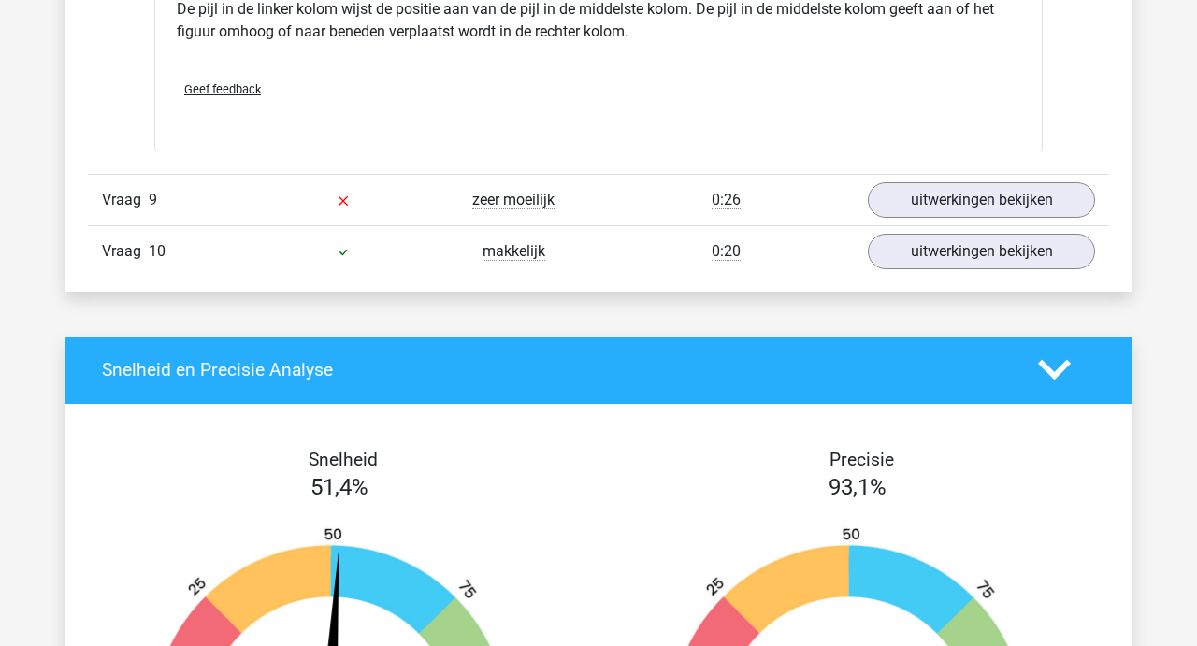
scroll to position [2245, 0]
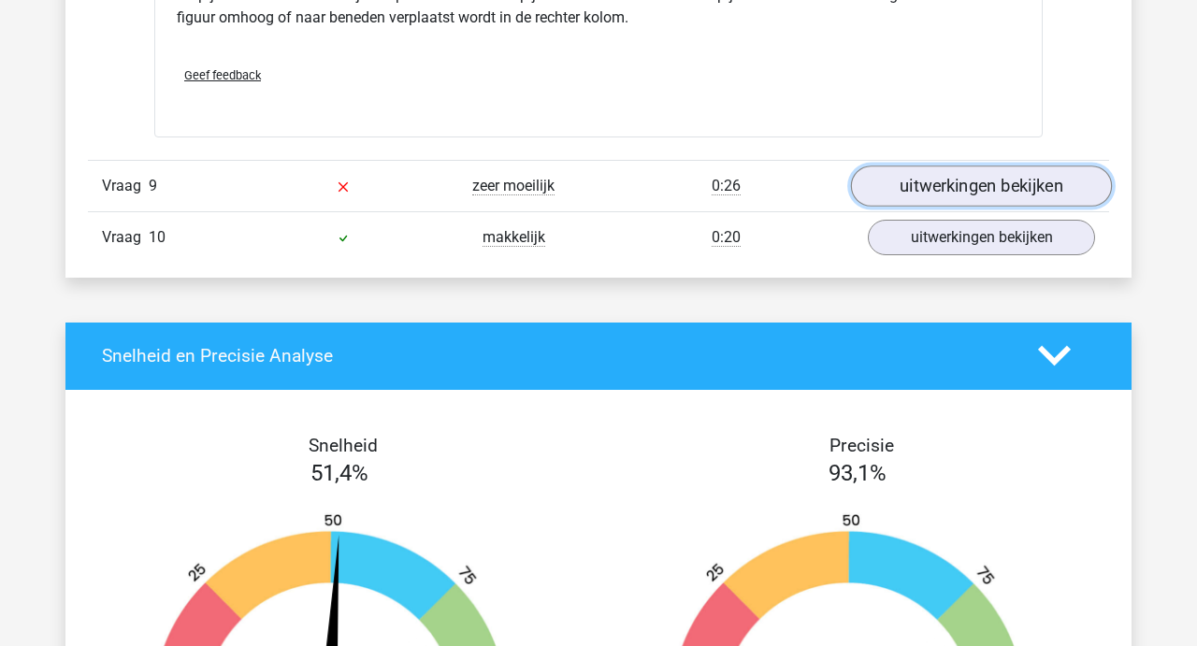
click at [964, 186] on link "uitwerkingen bekijken" at bounding box center [981, 185] width 261 height 41
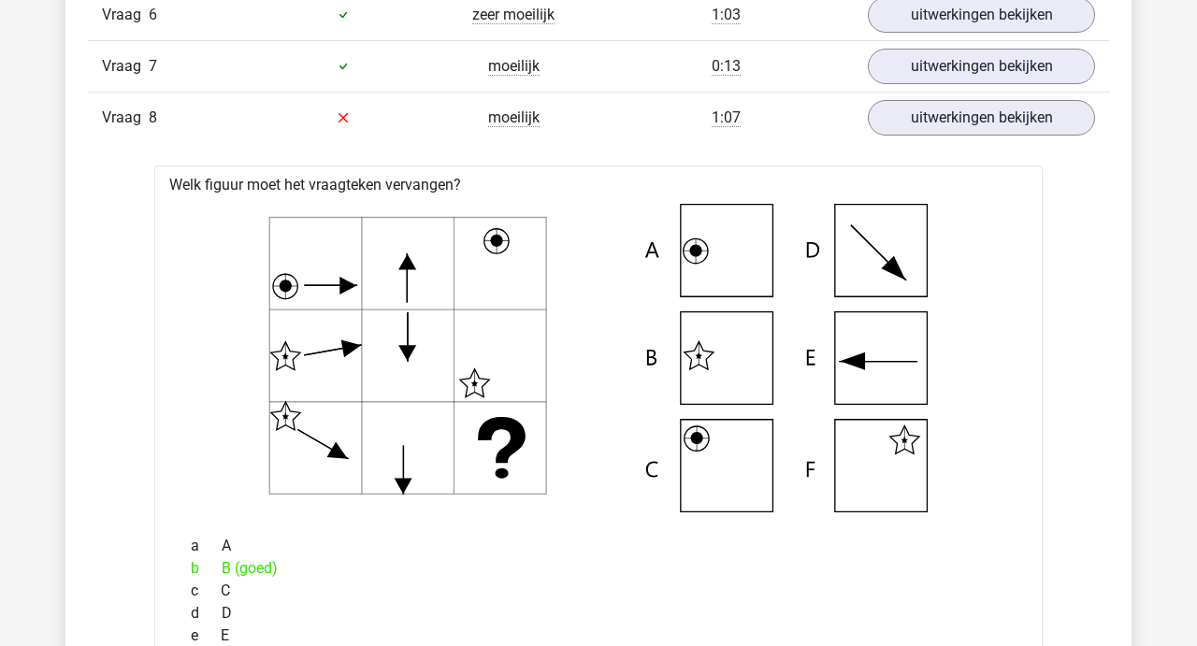
scroll to position [1507, 0]
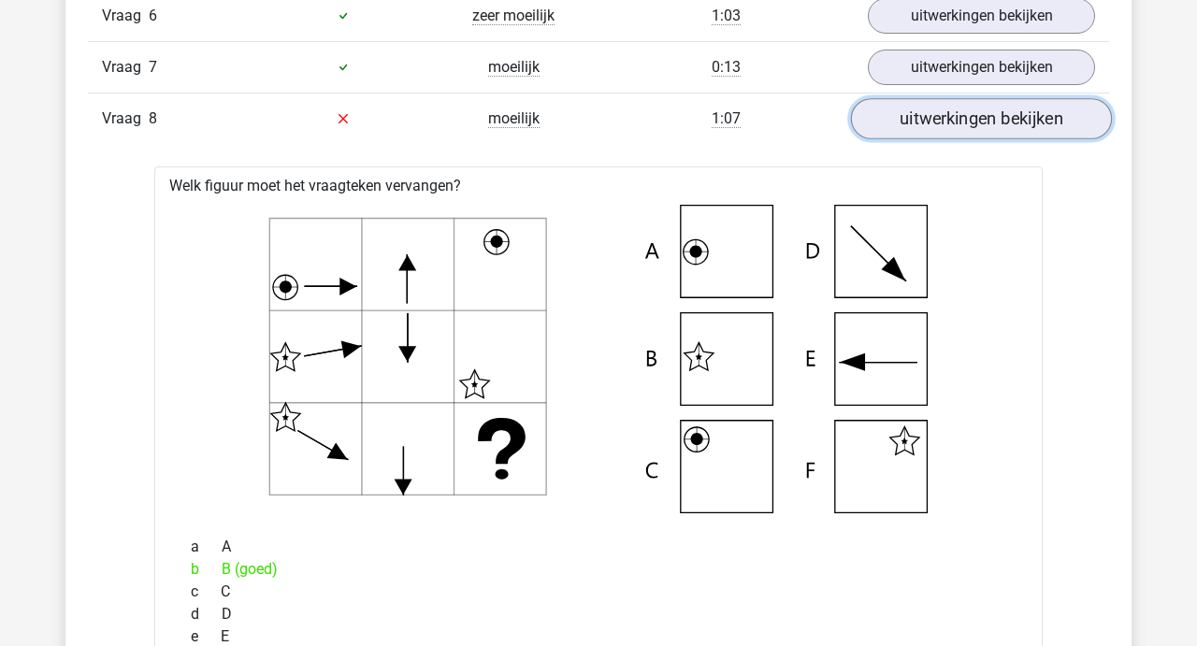
click at [933, 131] on link "uitwerkingen bekijken" at bounding box center [981, 118] width 261 height 41
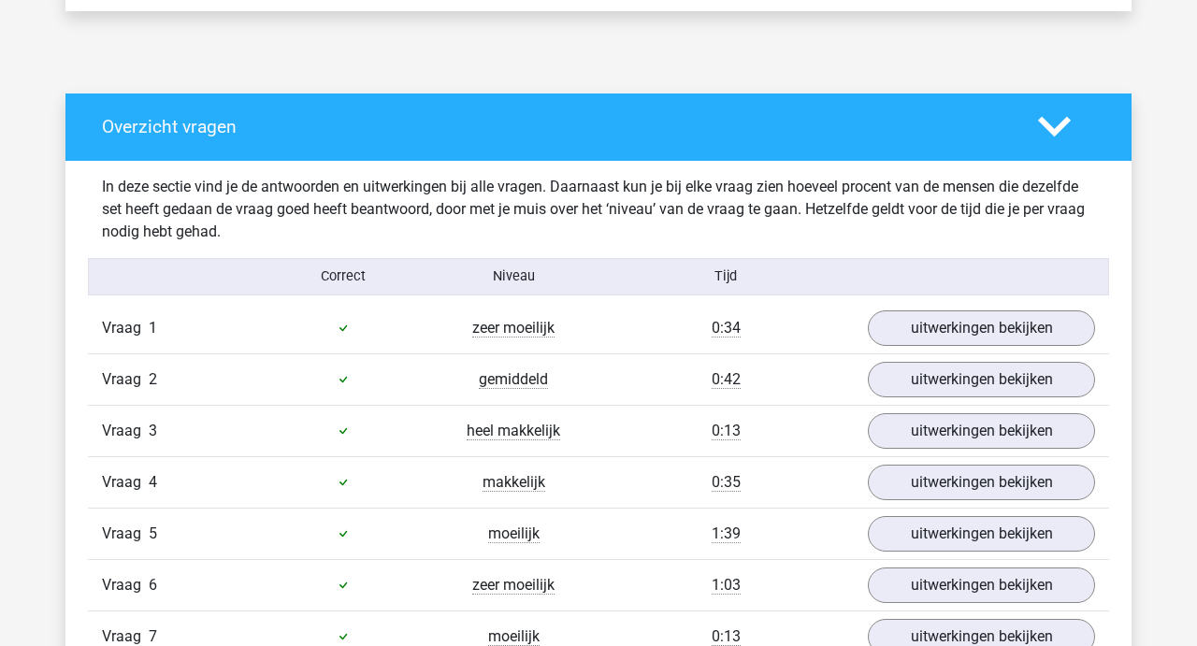
scroll to position [1016, 0]
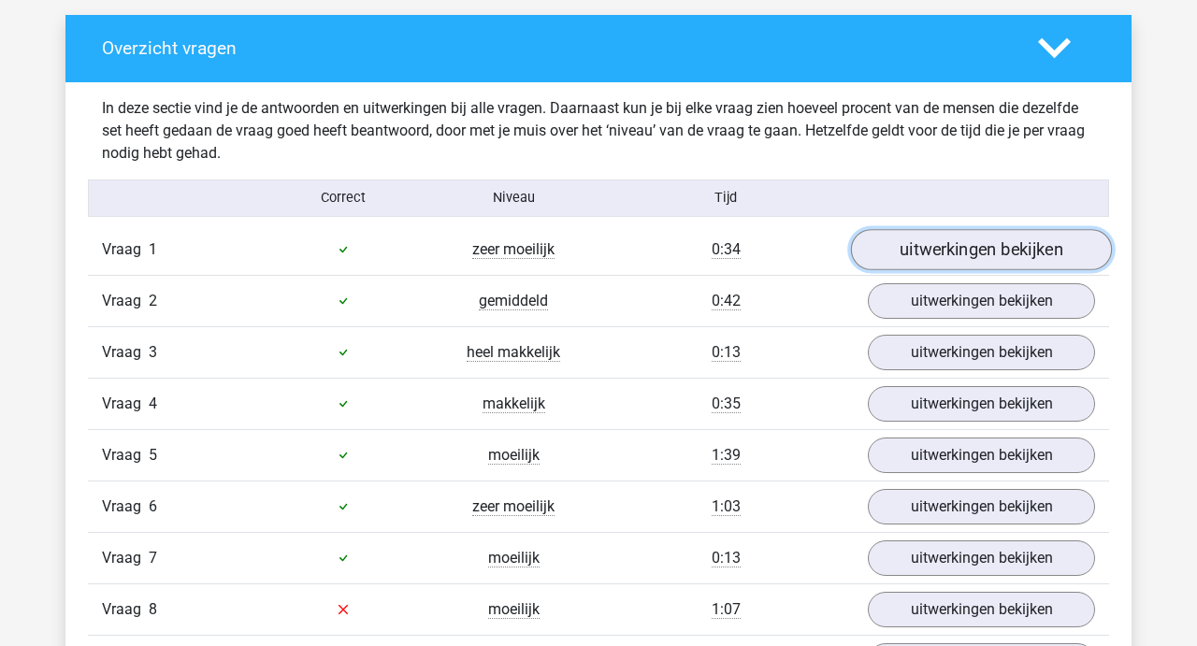
click at [932, 249] on link "uitwerkingen bekijken" at bounding box center [981, 249] width 261 height 41
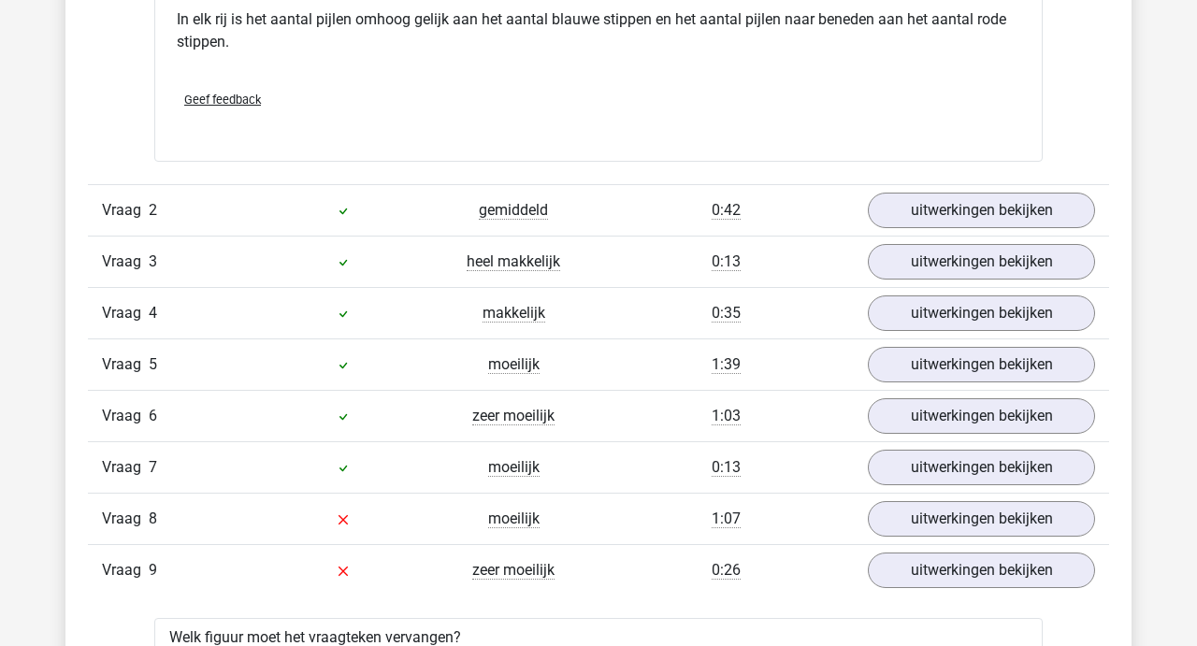
scroll to position [1886, 0]
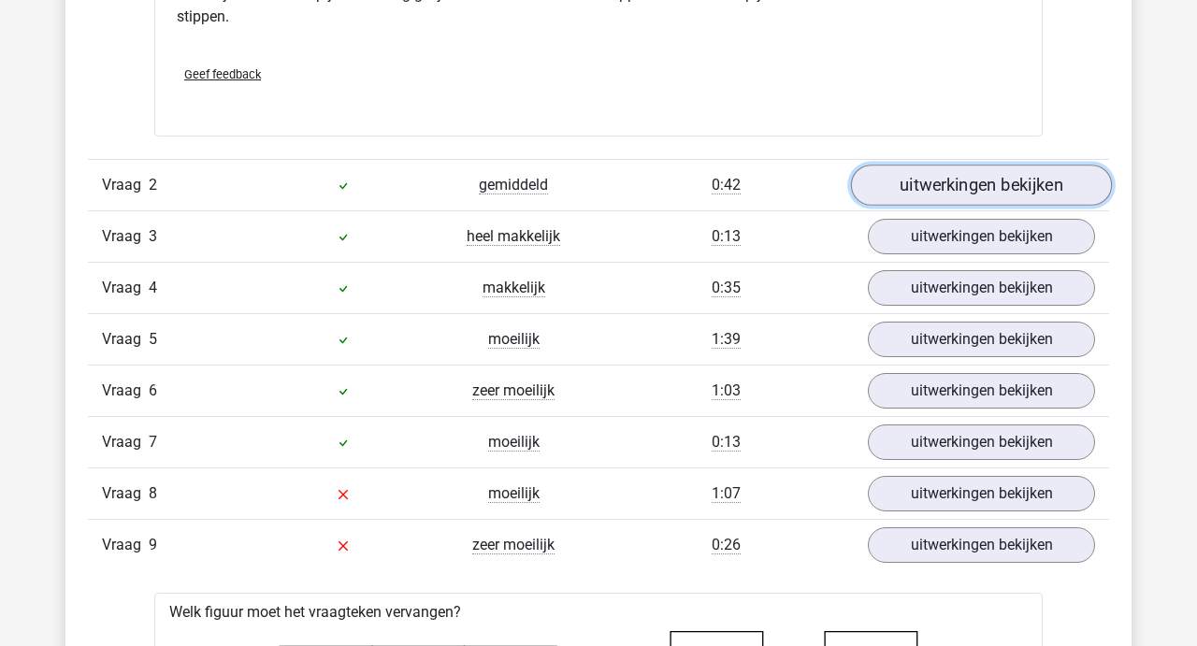
click at [957, 180] on link "uitwerkingen bekijken" at bounding box center [981, 185] width 261 height 41
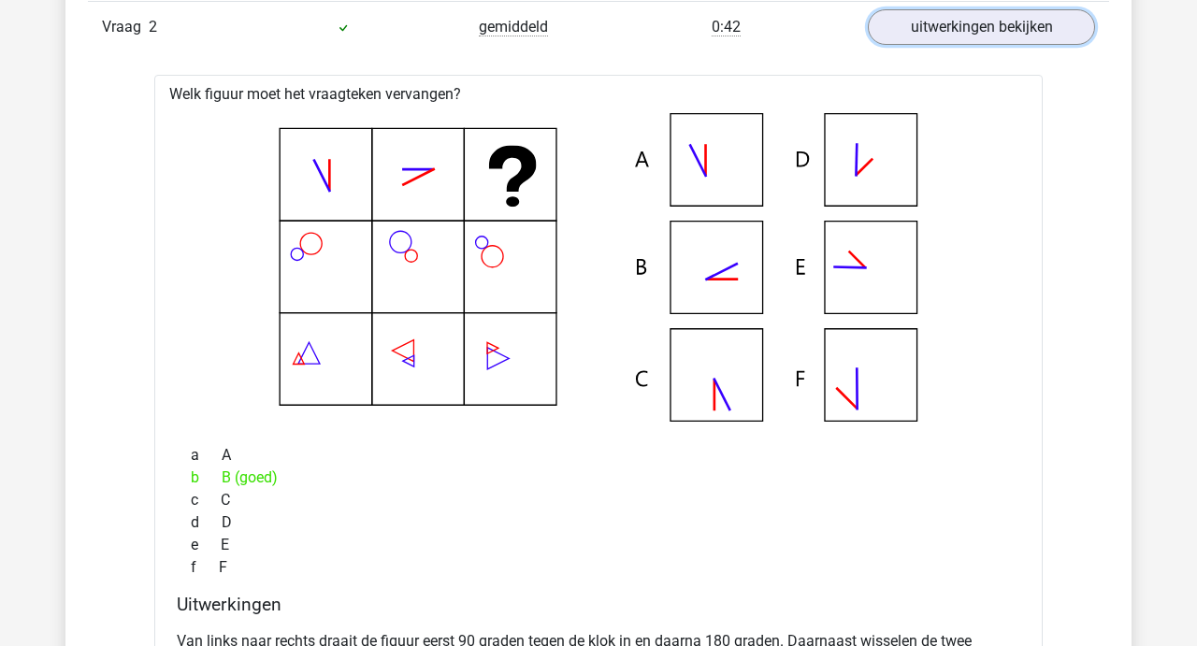
scroll to position [2039, 0]
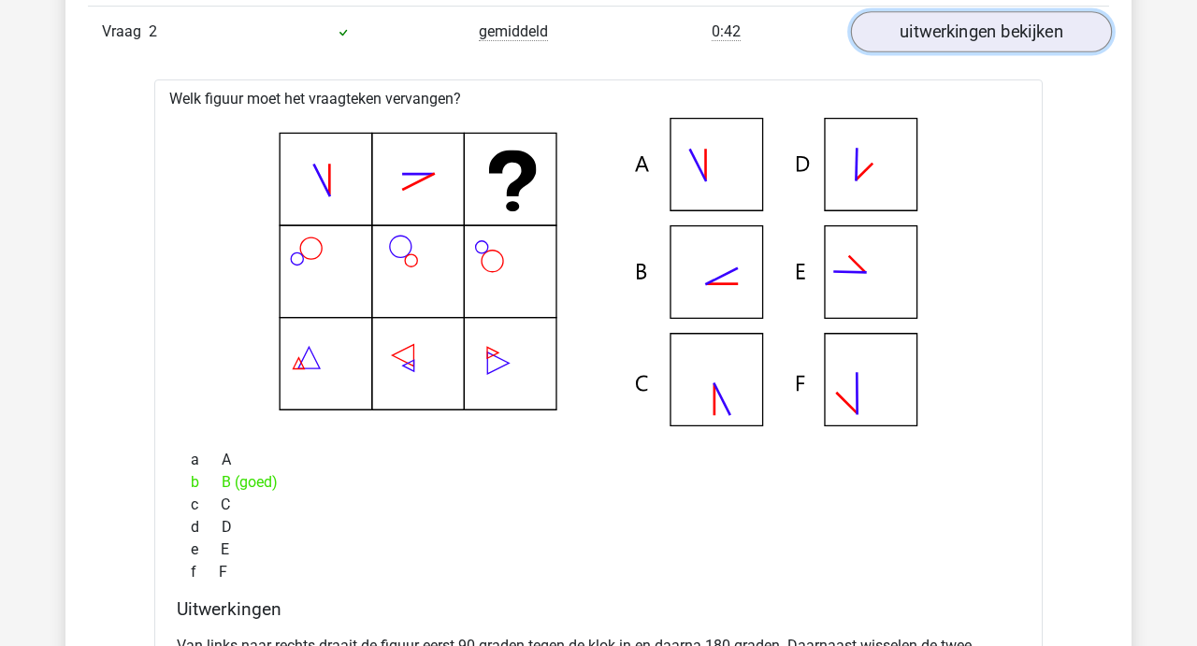
click at [988, 33] on link "uitwerkingen bekijken" at bounding box center [981, 31] width 261 height 41
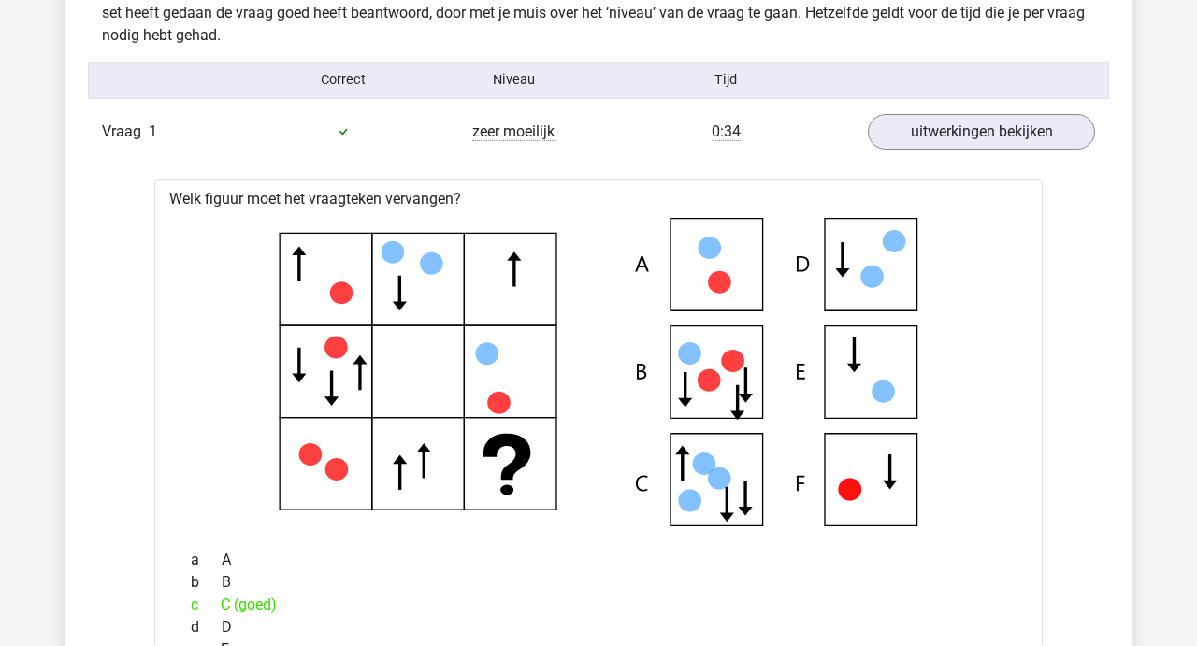
scroll to position [1131, 0]
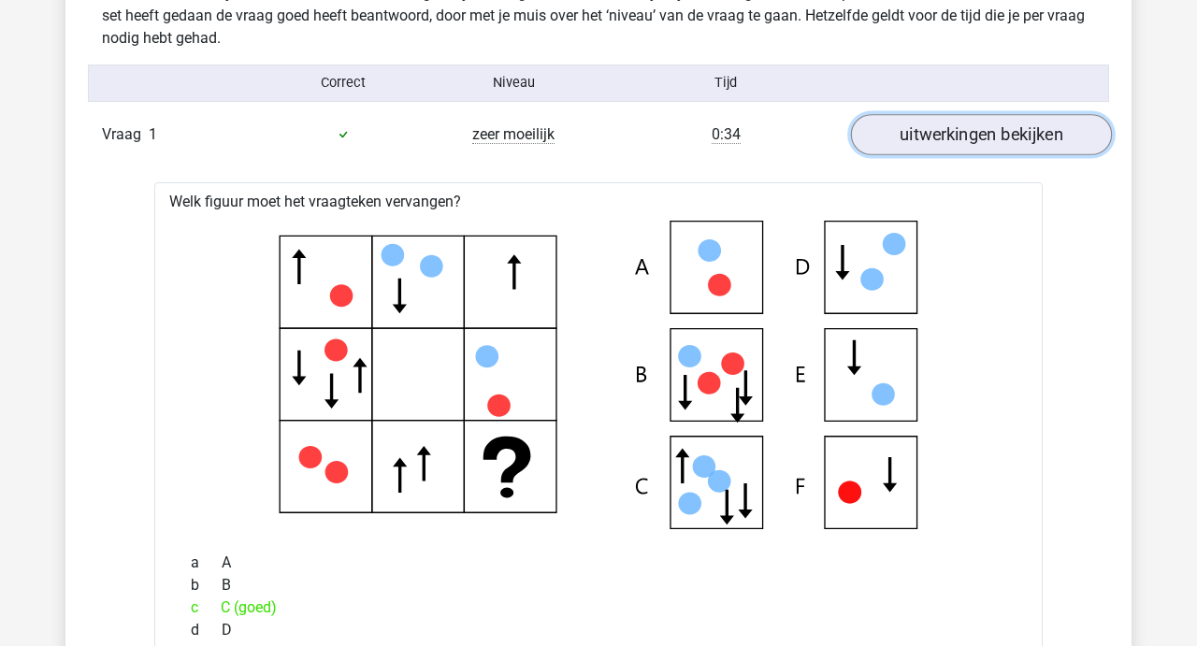
click at [970, 140] on link "uitwerkingen bekijken" at bounding box center [981, 134] width 261 height 41
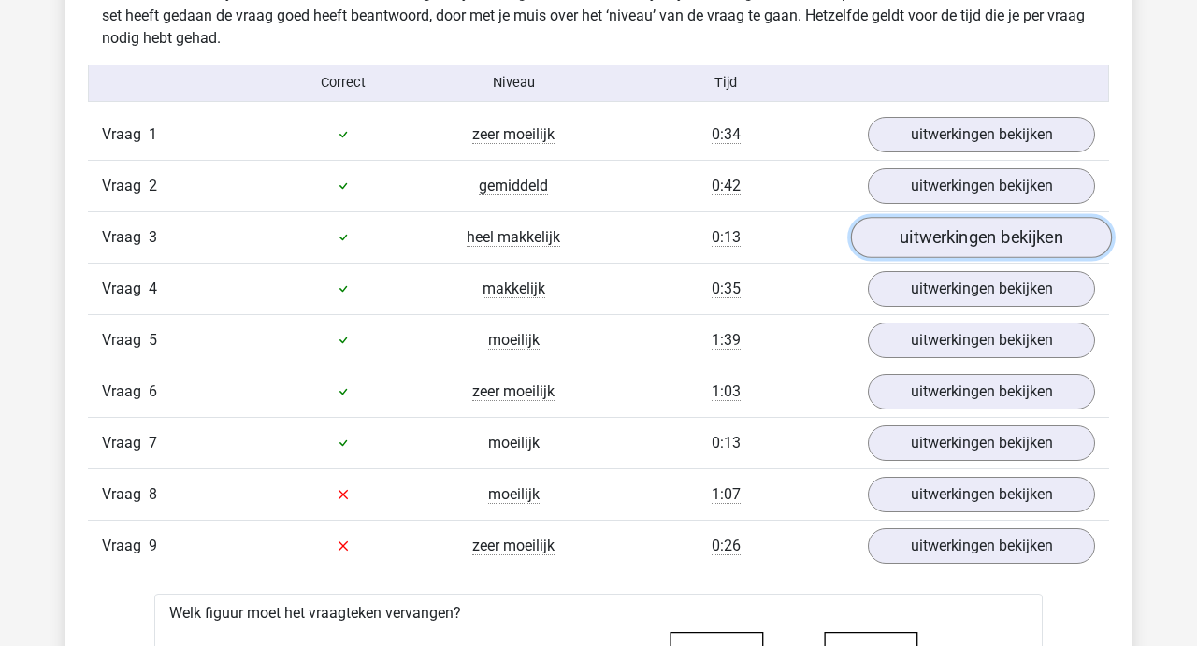
click at [953, 239] on link "uitwerkingen bekijken" at bounding box center [981, 237] width 261 height 41
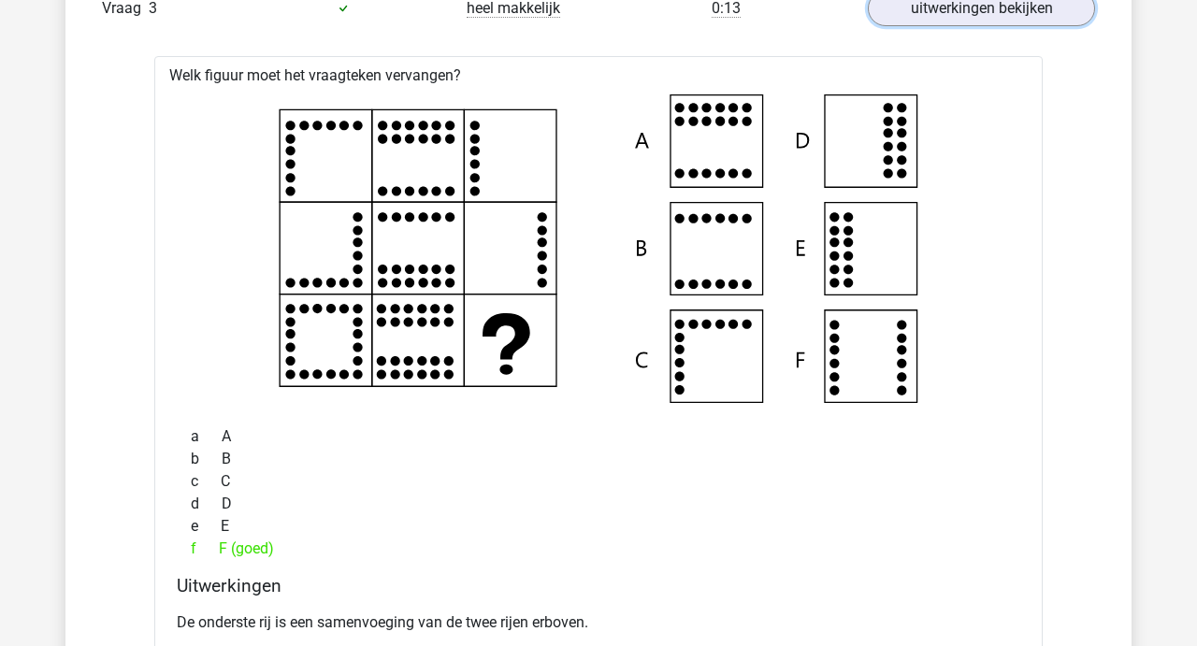
scroll to position [1367, 0]
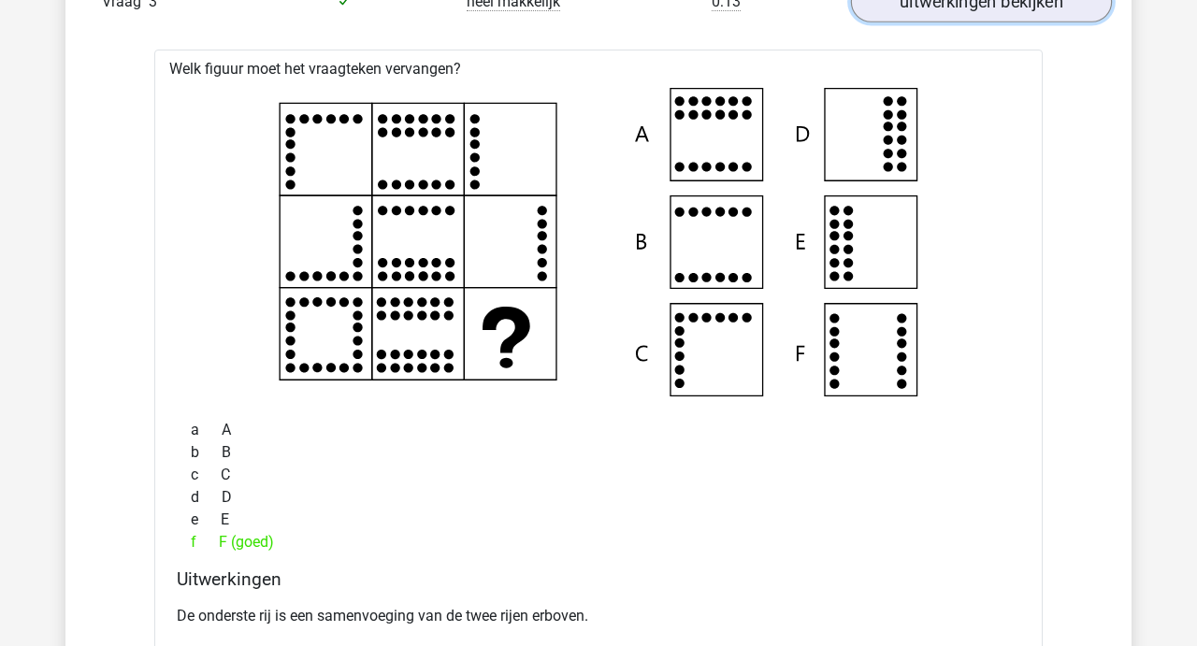
click at [977, 3] on link "uitwerkingen bekijken" at bounding box center [981, 1] width 261 height 41
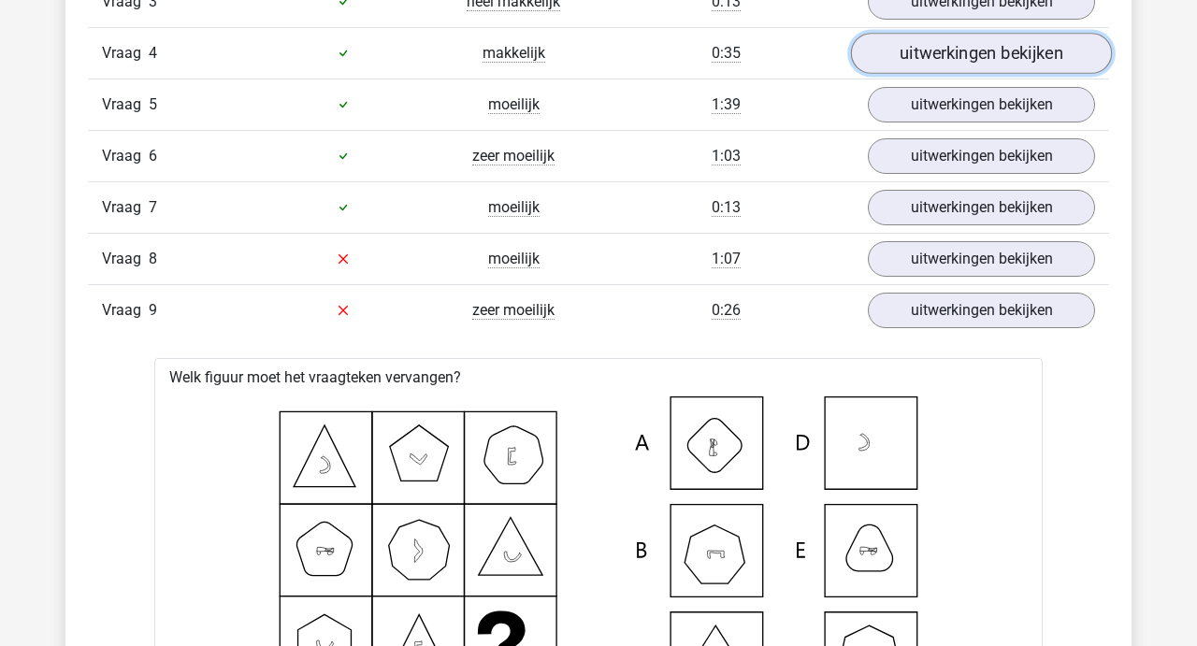
click at [967, 62] on link "uitwerkingen bekijken" at bounding box center [981, 53] width 261 height 41
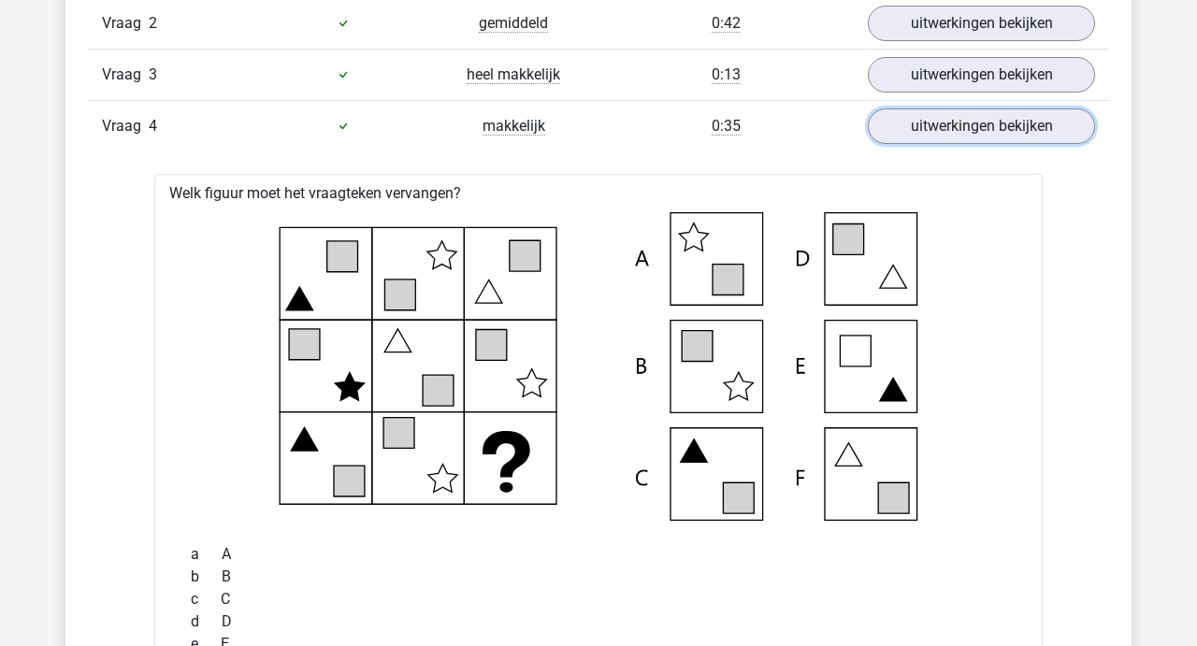
scroll to position [1243, 0]
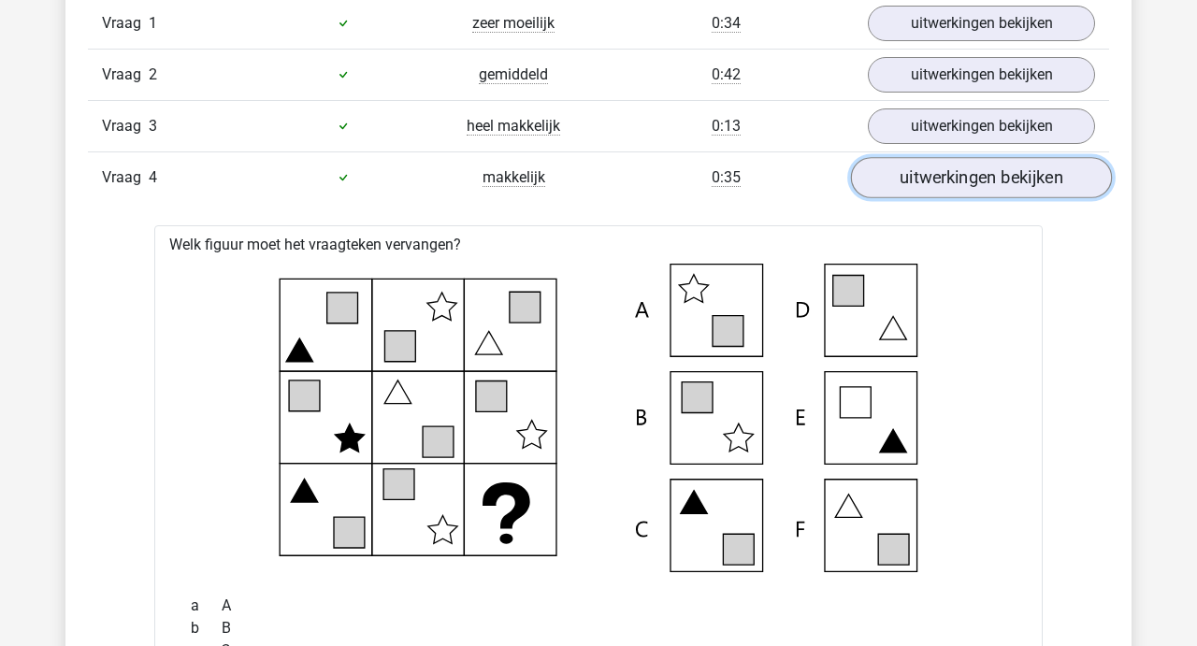
click at [983, 185] on link "uitwerkingen bekijken" at bounding box center [981, 177] width 261 height 41
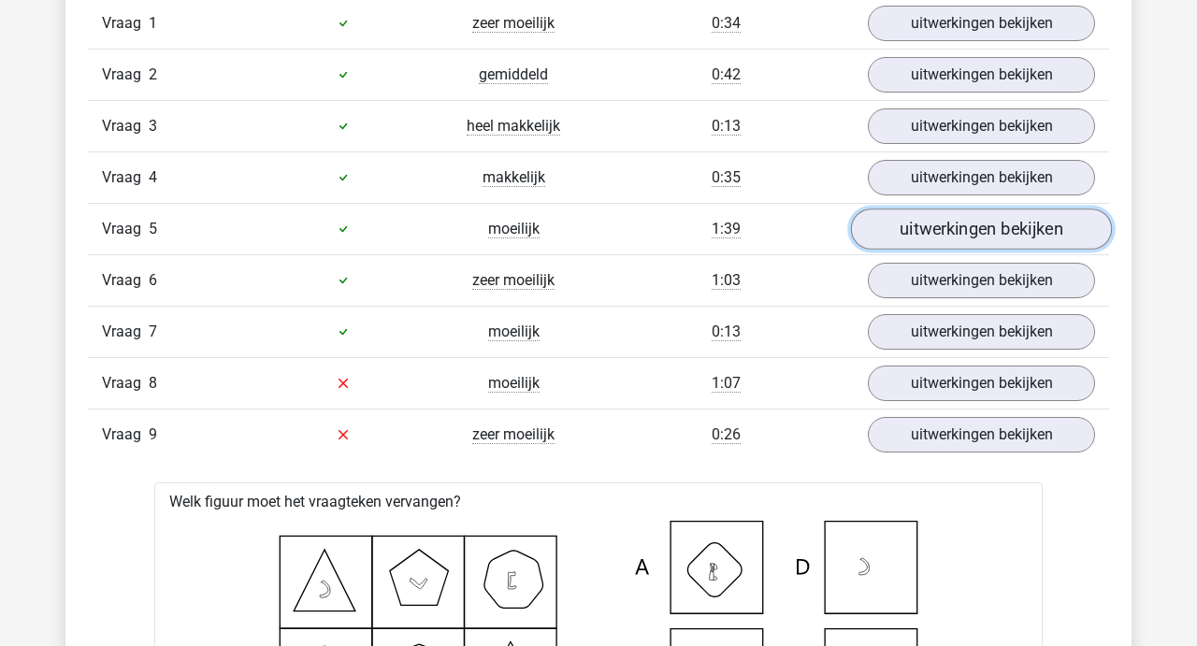
click at [975, 233] on link "uitwerkingen bekijken" at bounding box center [981, 228] width 261 height 41
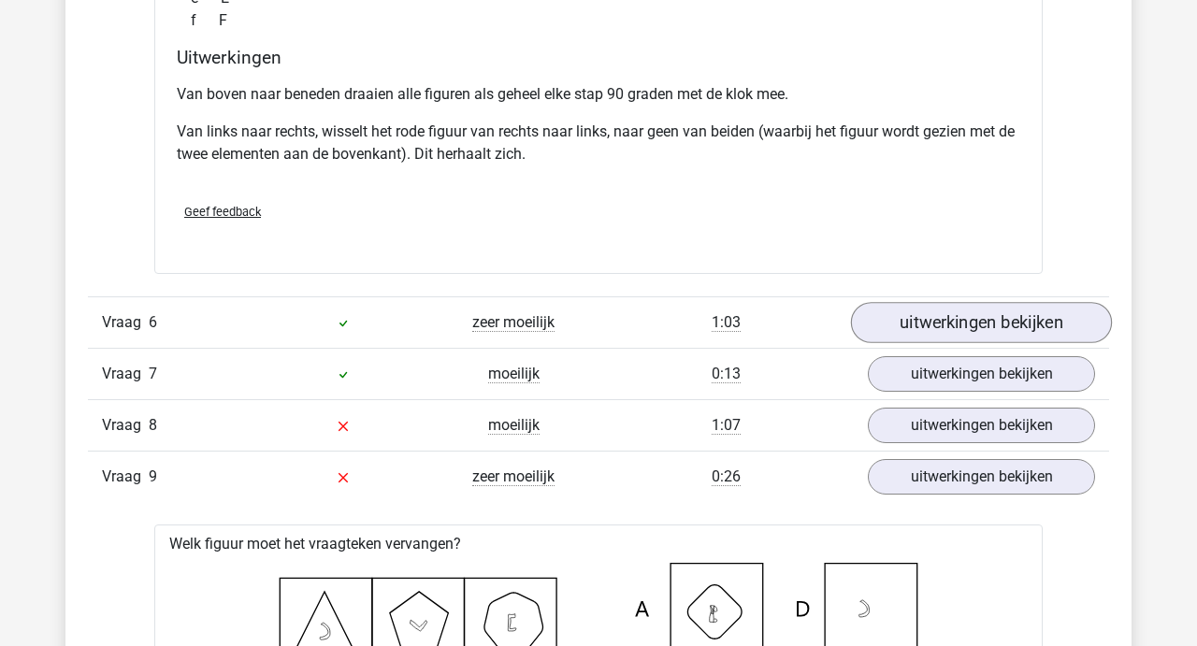
scroll to position [1992, 0]
click at [967, 317] on link "uitwerkingen bekijken" at bounding box center [981, 321] width 261 height 41
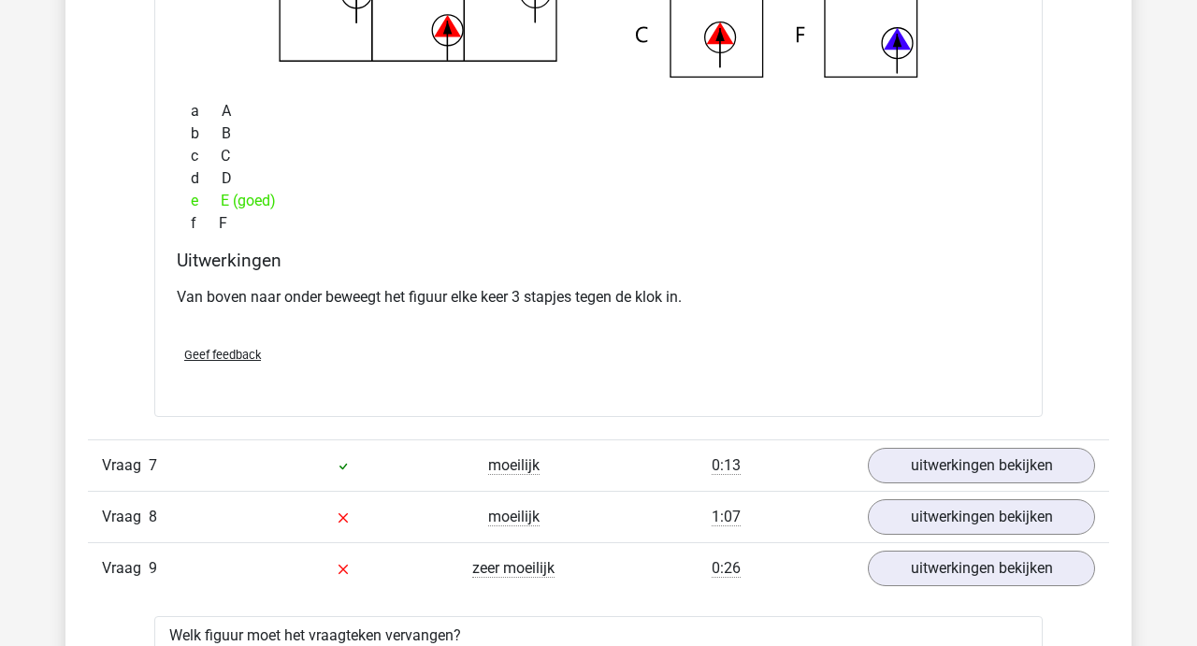
scroll to position [2634, 0]
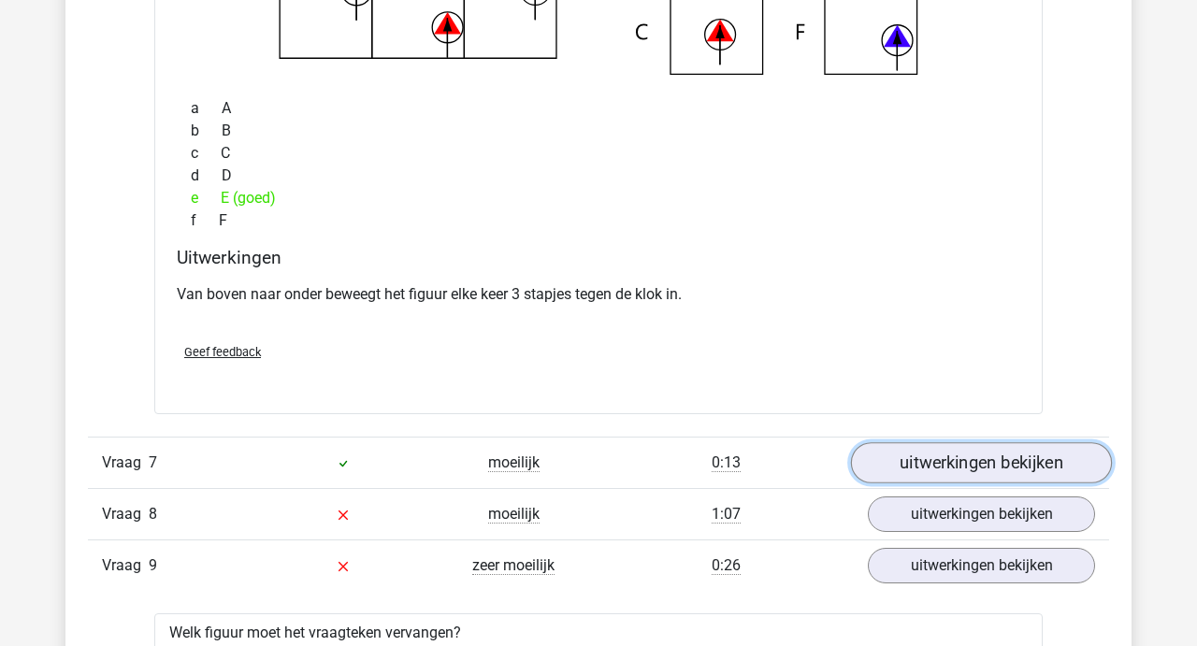
click at [966, 461] on link "uitwerkingen bekijken" at bounding box center [981, 462] width 261 height 41
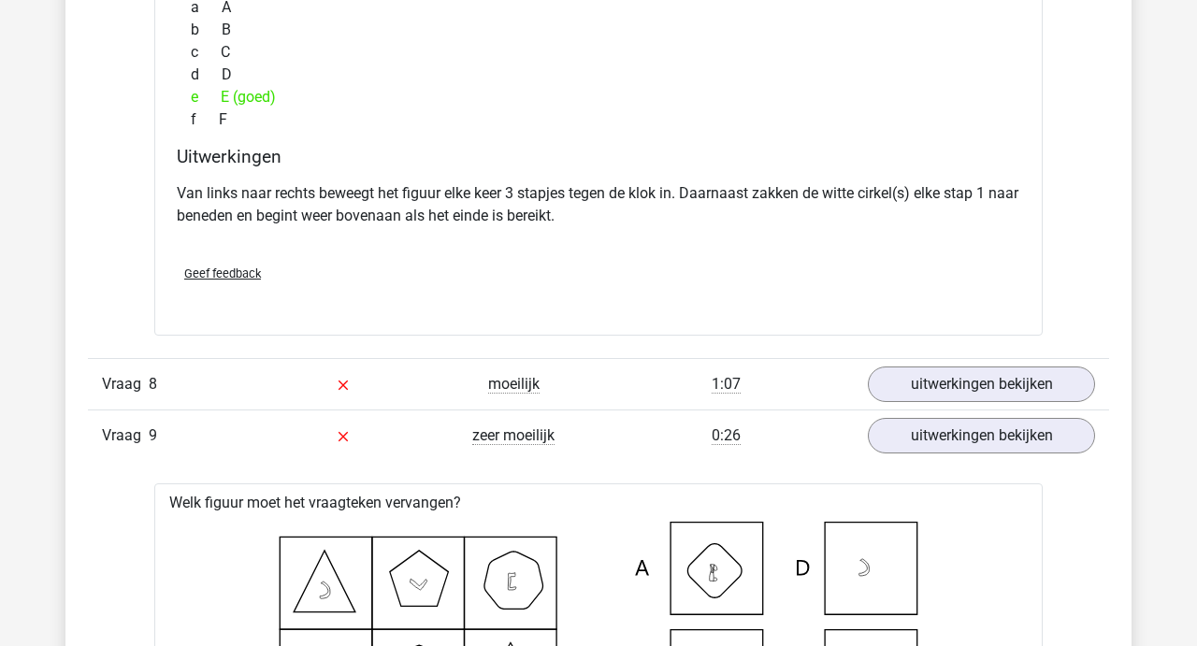
scroll to position [3518, 0]
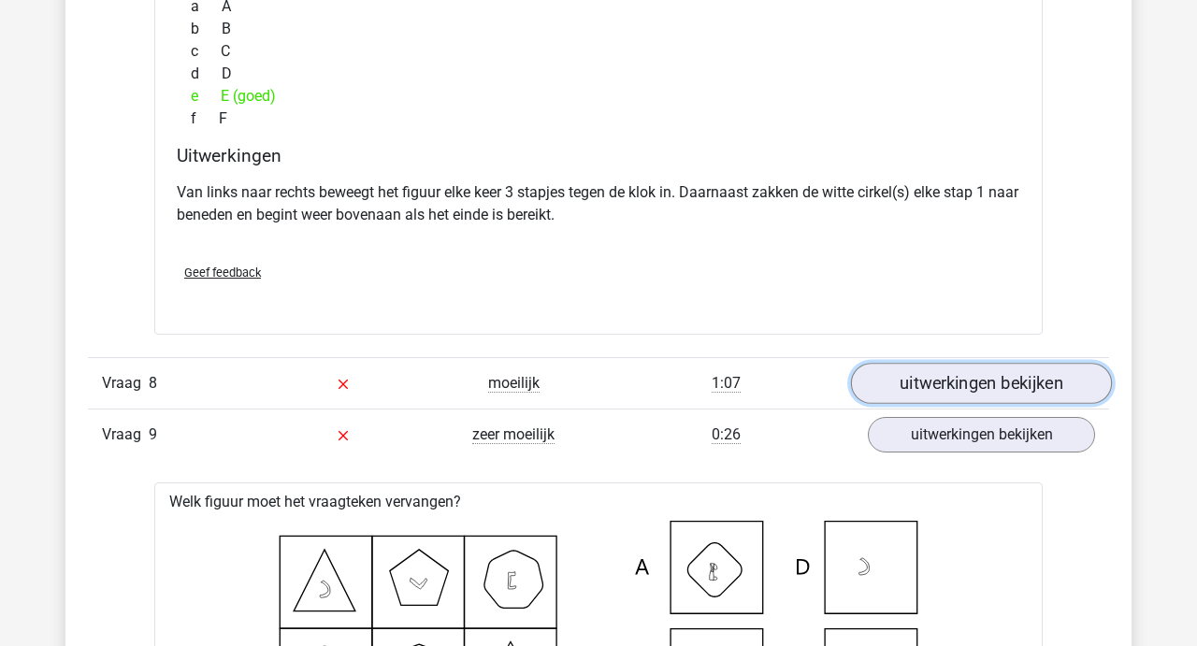
click at [957, 394] on link "uitwerkingen bekijken" at bounding box center [981, 383] width 261 height 41
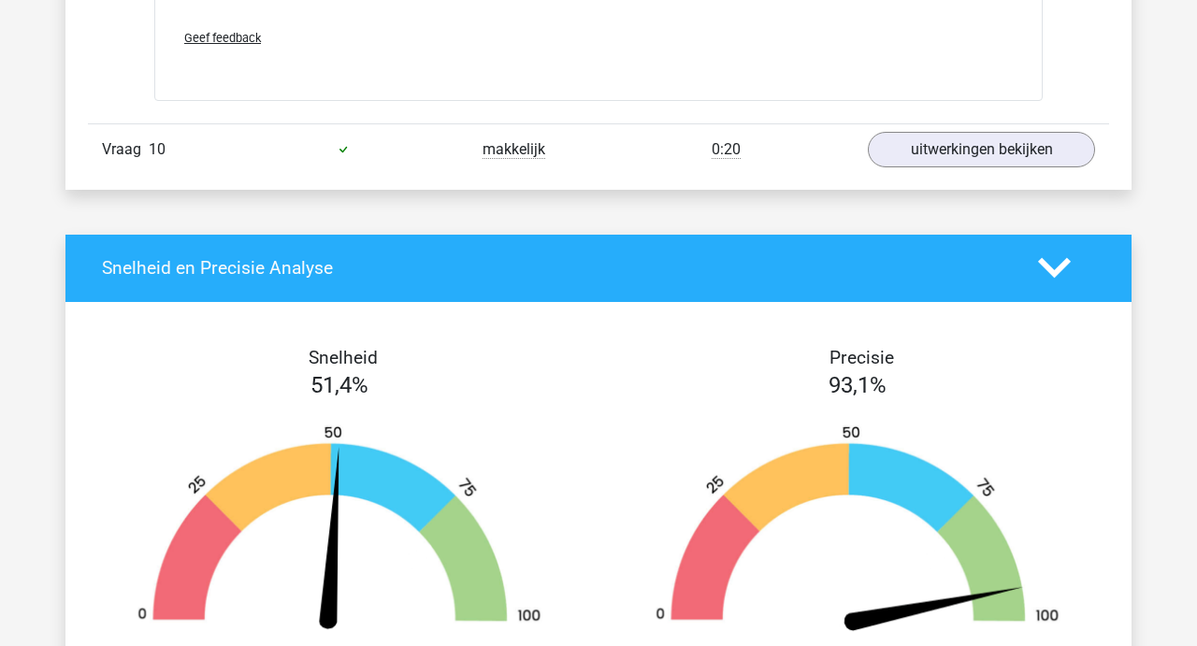
scroll to position [5398, 0]
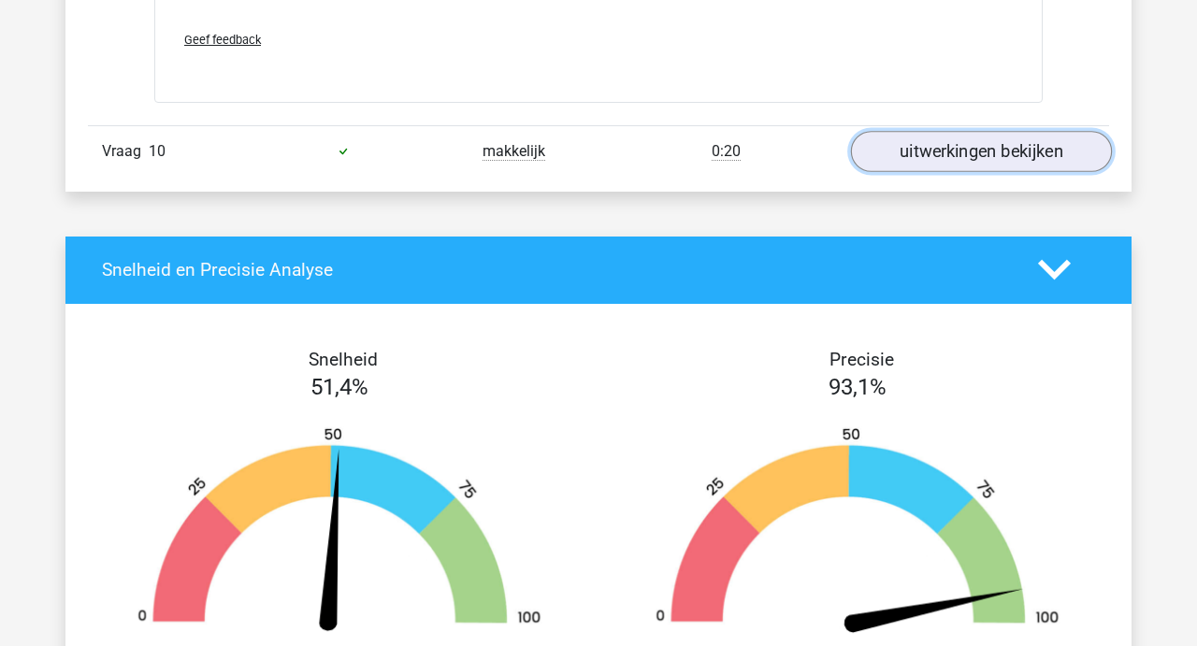
click at [942, 164] on link "uitwerkingen bekijken" at bounding box center [981, 151] width 261 height 41
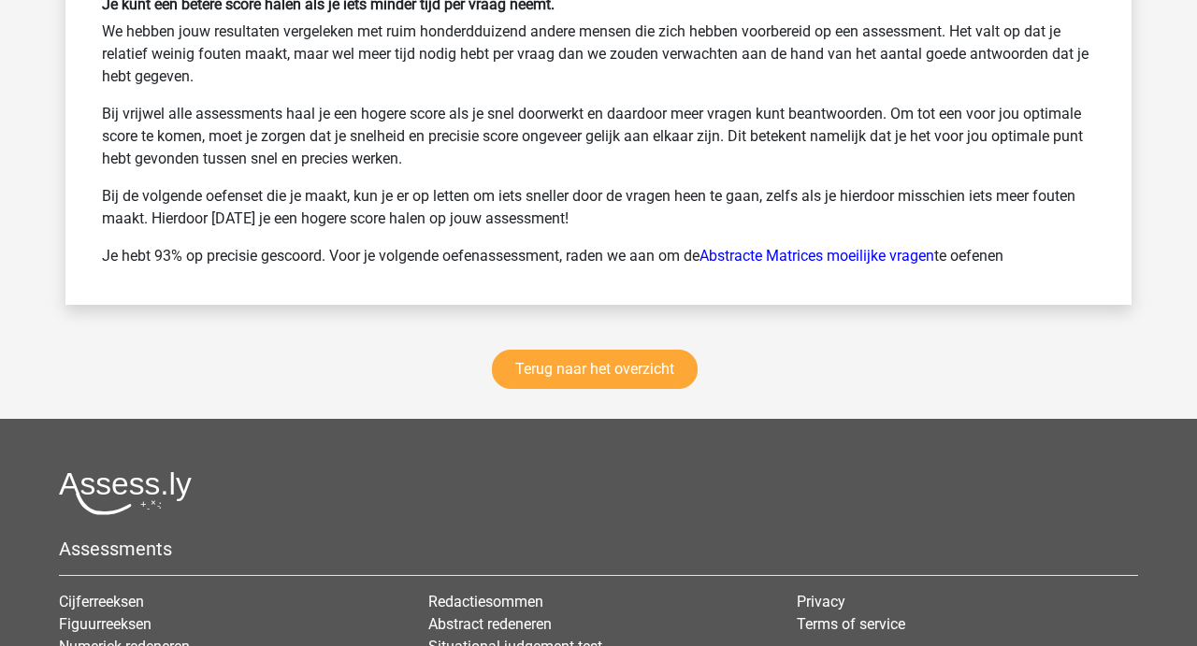
scroll to position [7092, 0]
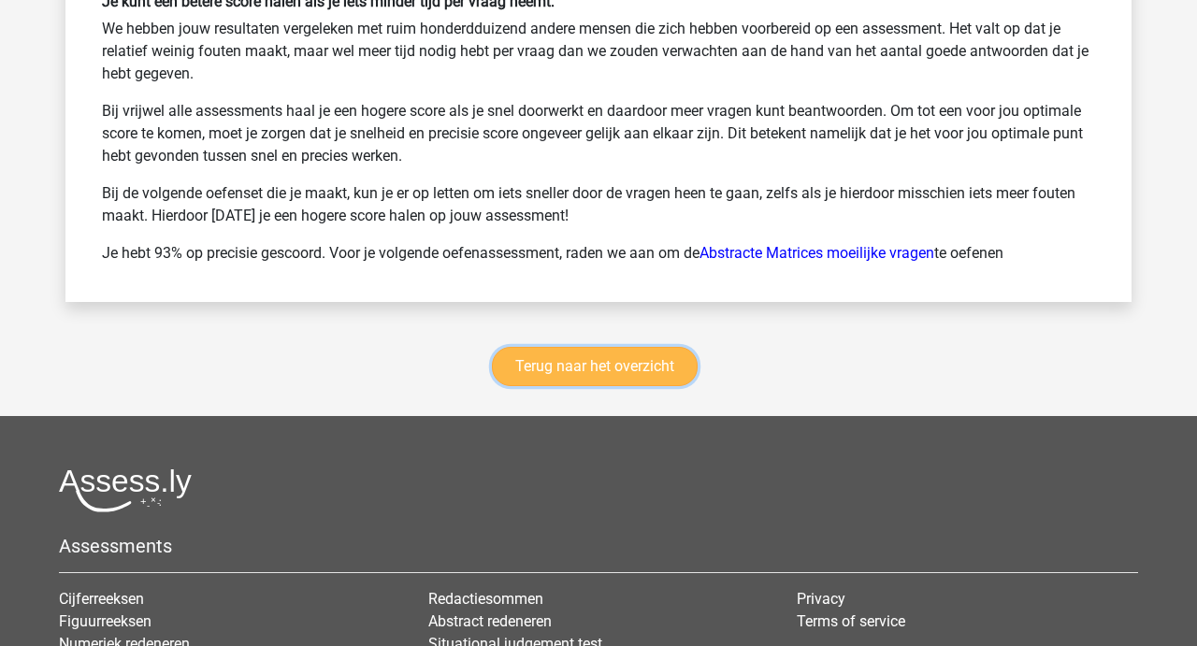
click at [623, 367] on link "Terug naar het overzicht" at bounding box center [595, 366] width 206 height 39
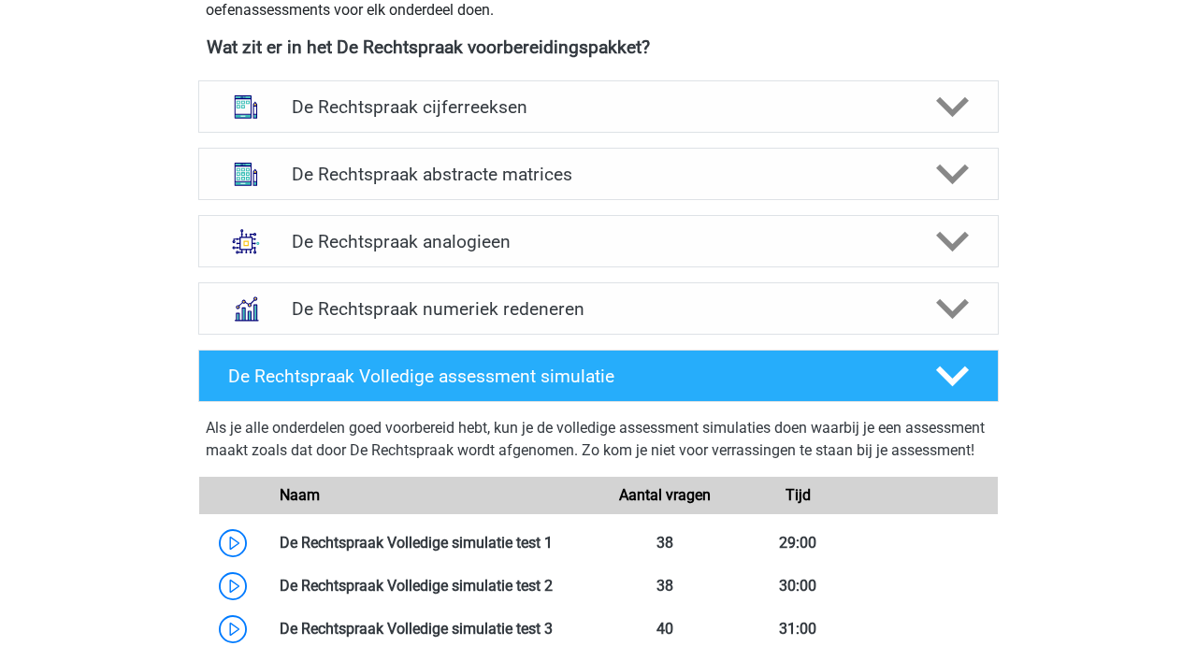
scroll to position [917, 0]
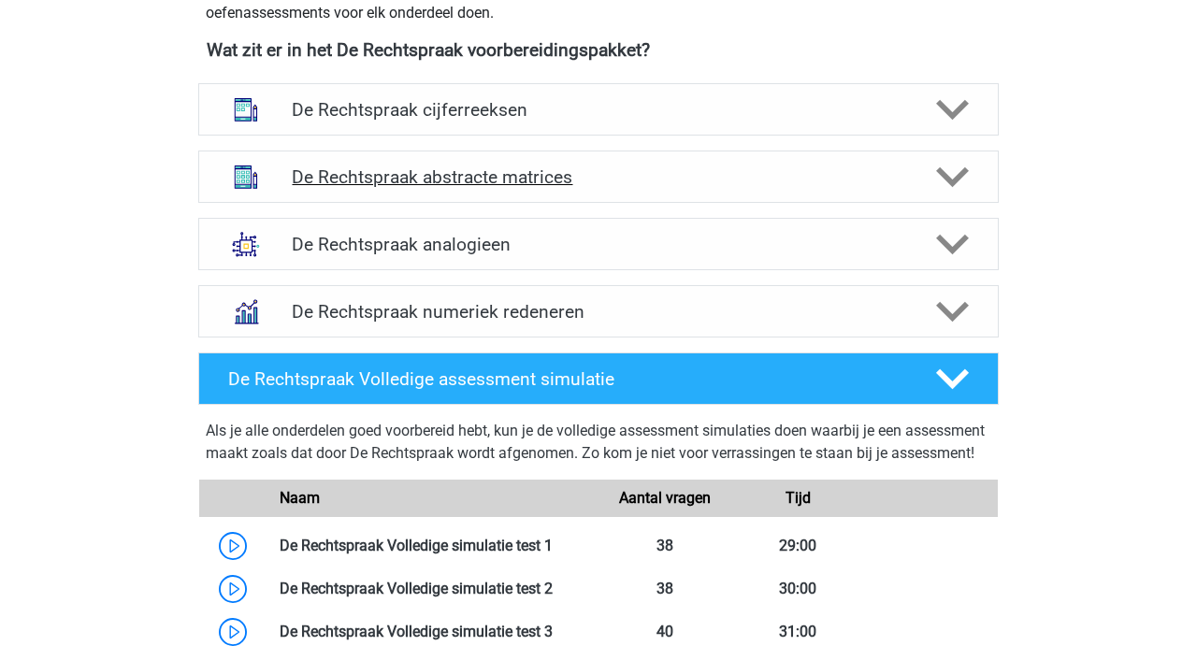
click at [573, 180] on h4 "De Rechtspraak abstracte matrices" at bounding box center [598, 177] width 612 height 22
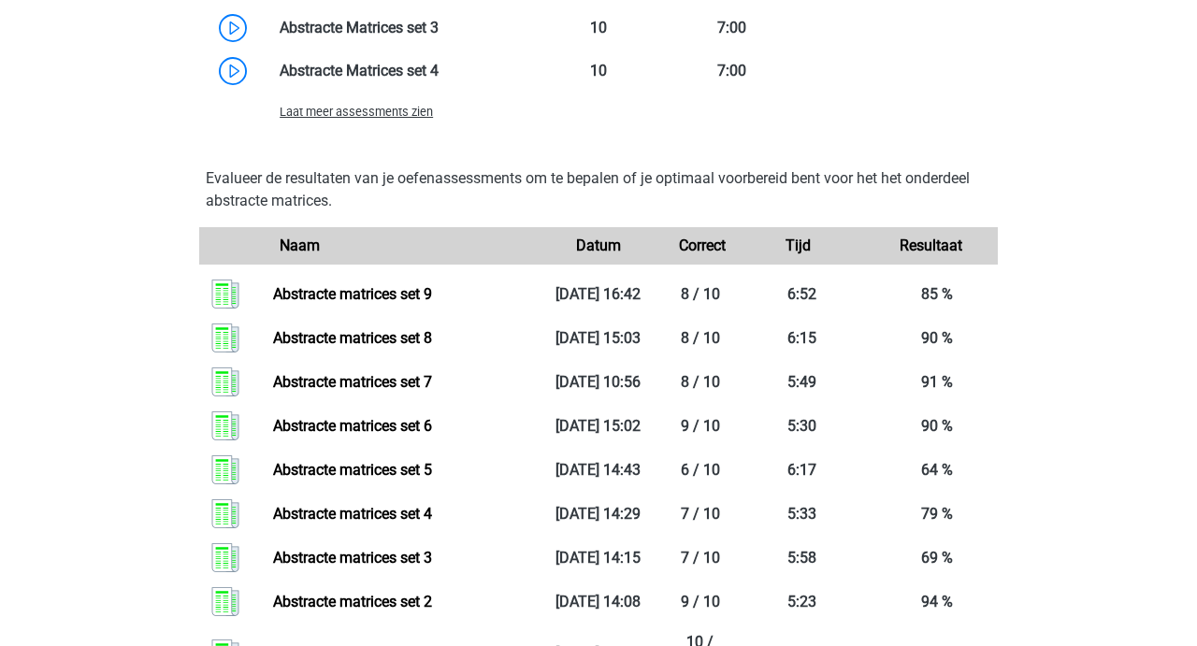
scroll to position [1866, 0]
